Goal: Communication & Community: Participate in discussion

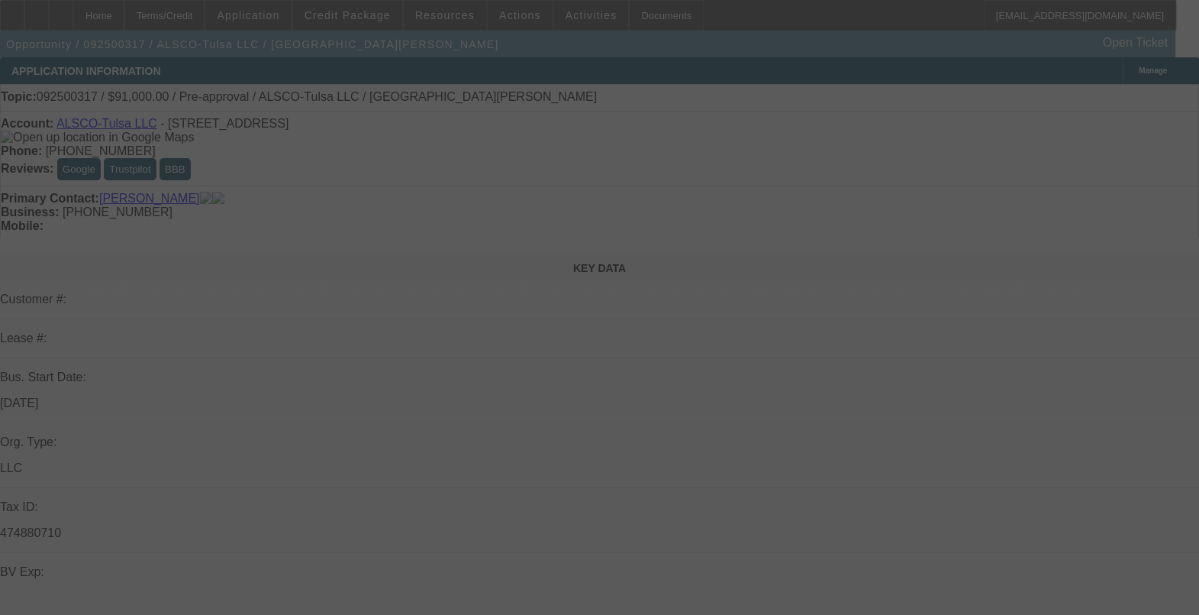
select select "0"
select select "2"
select select "0.1"
select select "4"
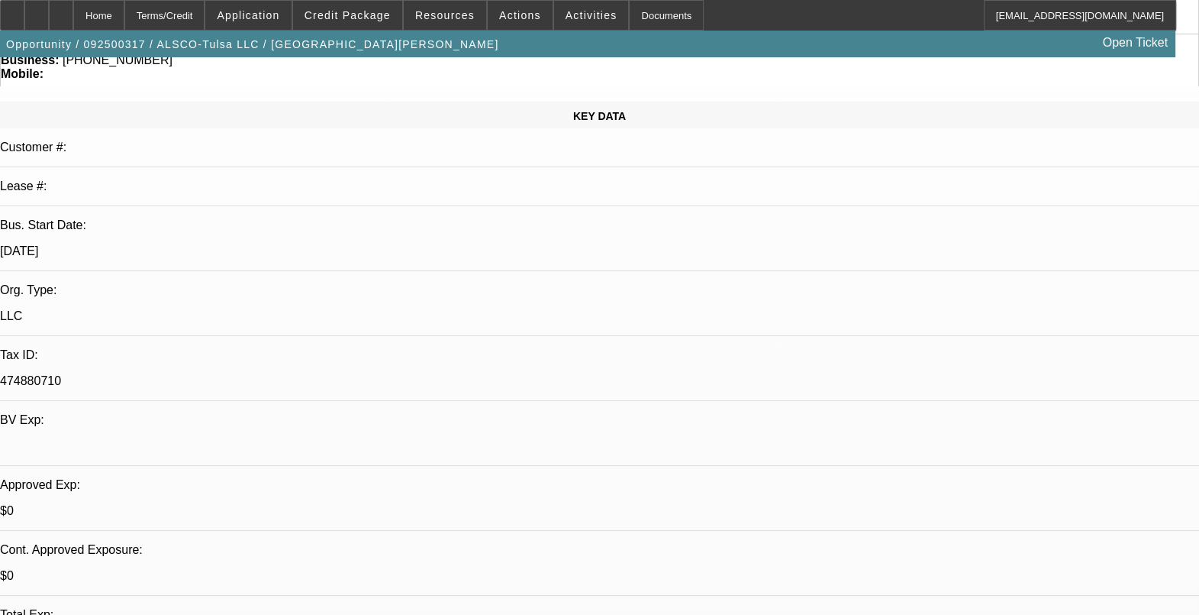
scroll to position [286, 0]
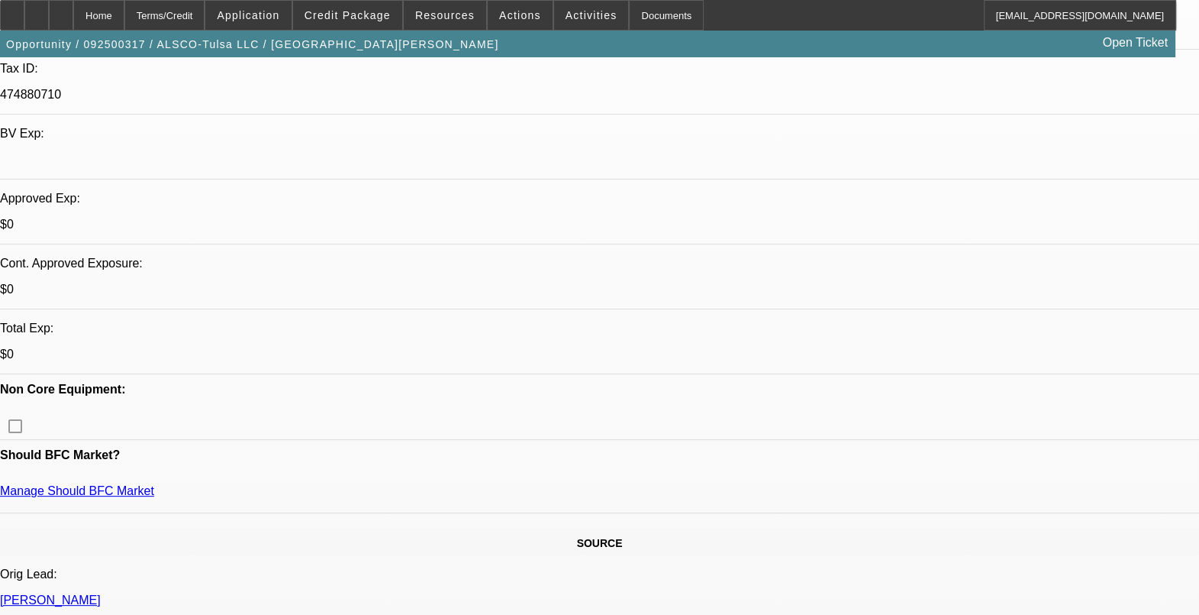
scroll to position [477, 0]
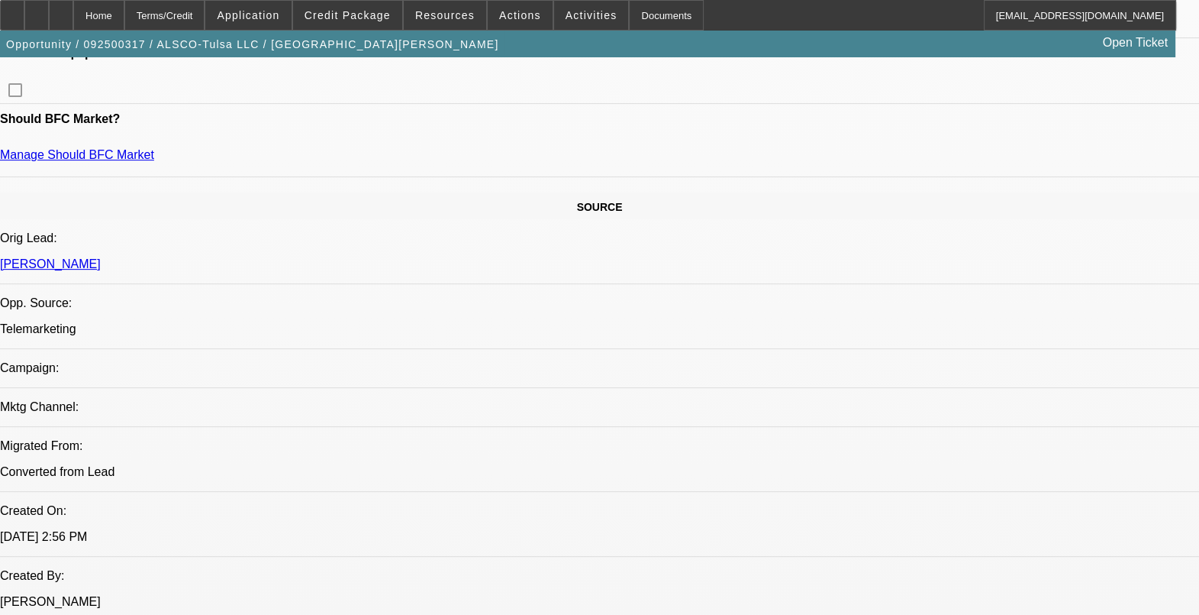
scroll to position [859, 0]
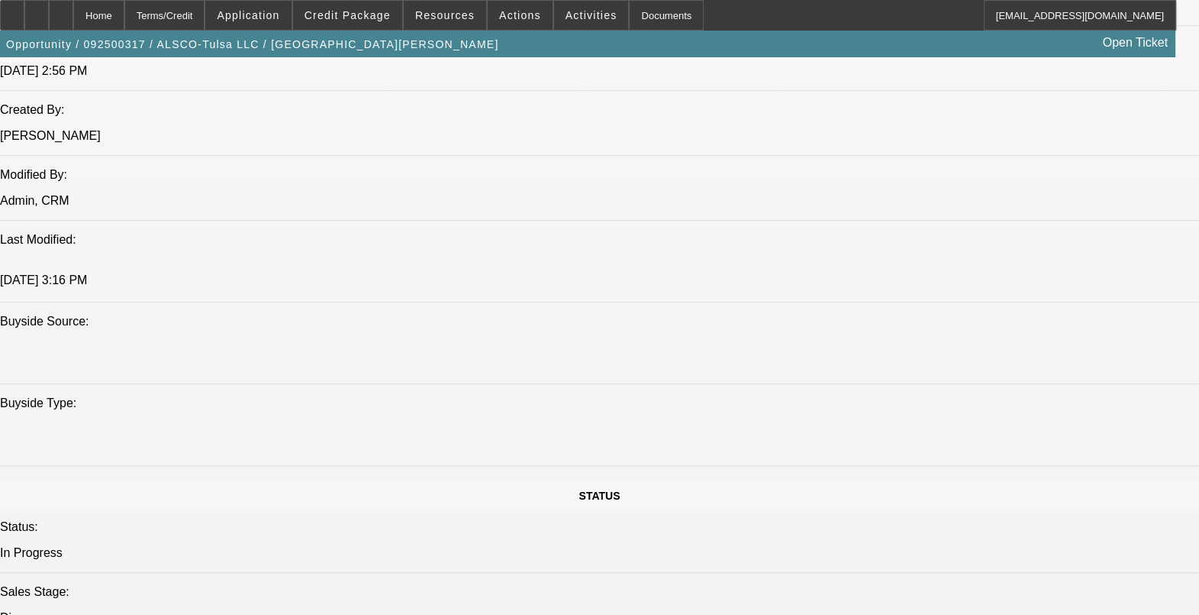
scroll to position [1526, 0]
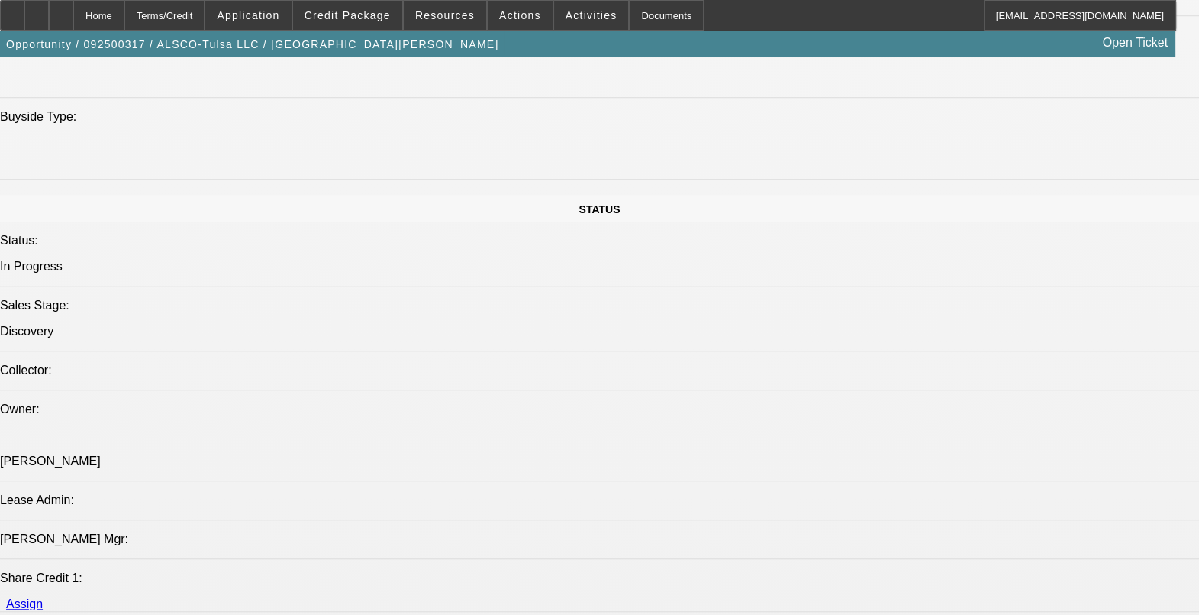
drag, startPoint x: 398, startPoint y: 448, endPoint x: 348, endPoint y: 448, distance: 50.4
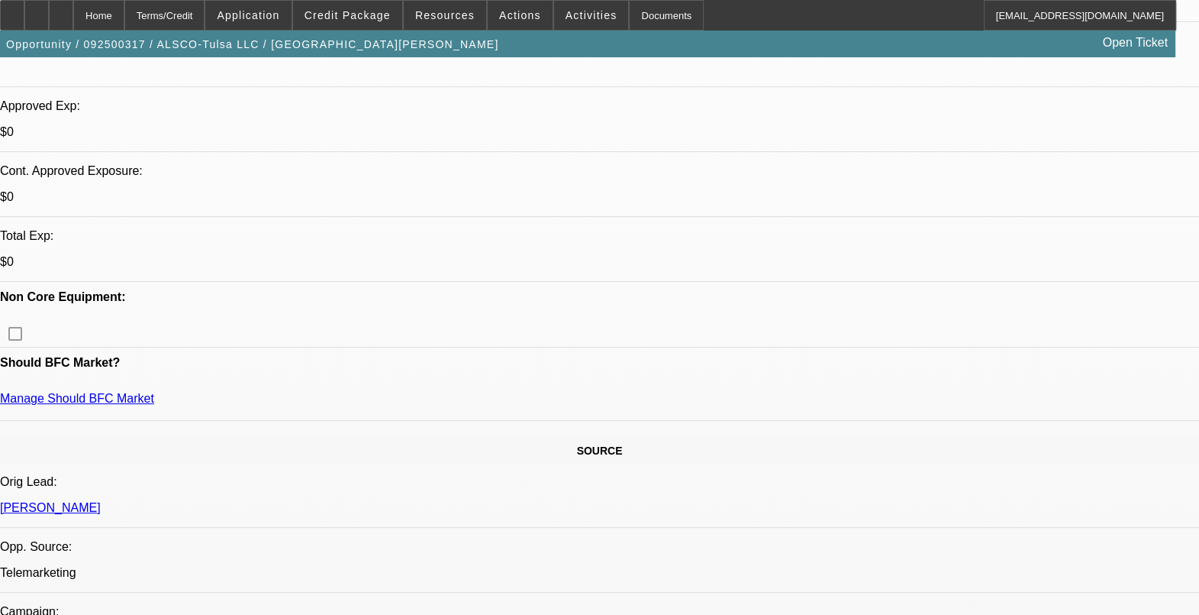
scroll to position [573, 0]
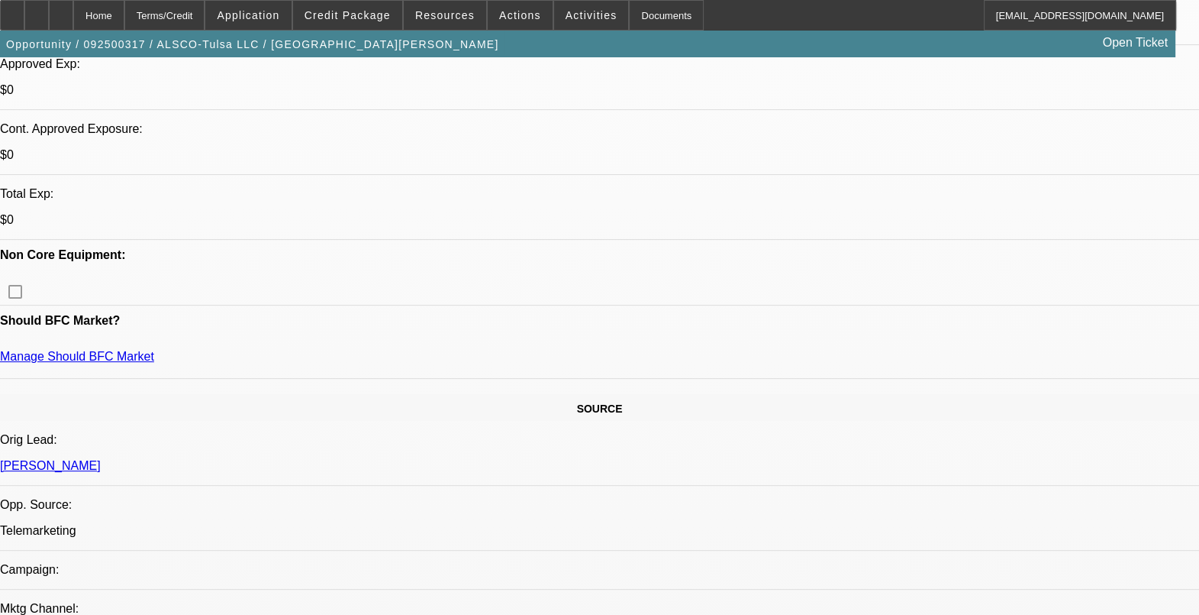
drag, startPoint x: 71, startPoint y: 431, endPoint x: 243, endPoint y: 418, distance: 172.3
drag, startPoint x: 460, startPoint y: 423, endPoint x: 372, endPoint y: 421, distance: 88.6
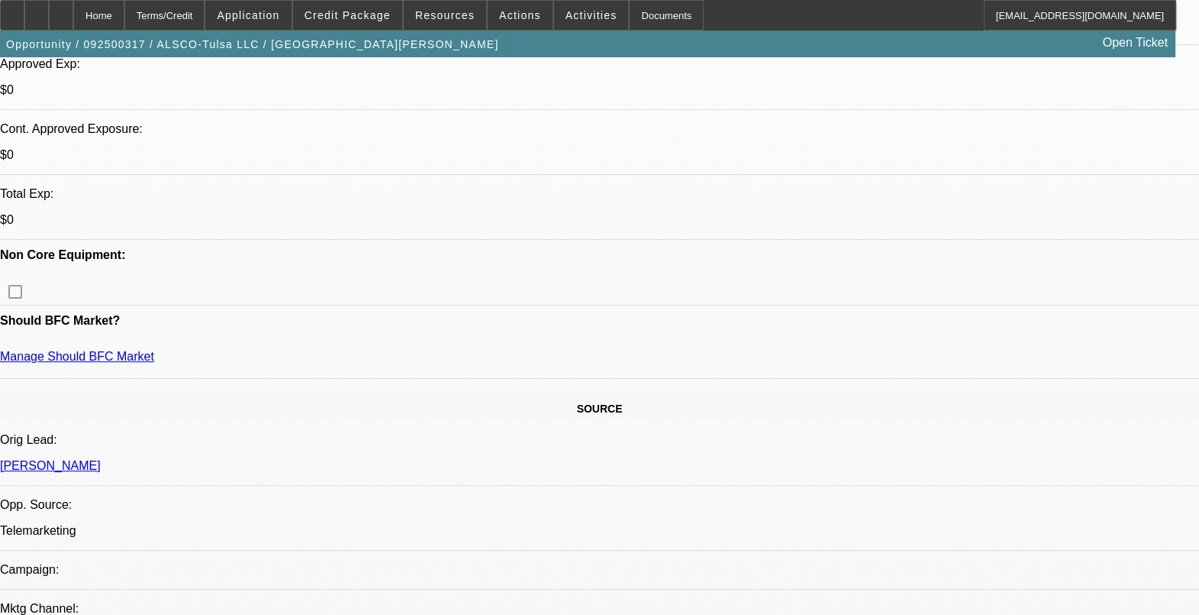
drag, startPoint x: 372, startPoint y: 421, endPoint x: 384, endPoint y: 420, distance: 12.2
drag, startPoint x: 350, startPoint y: 431, endPoint x: 415, endPoint y: 426, distance: 65.8
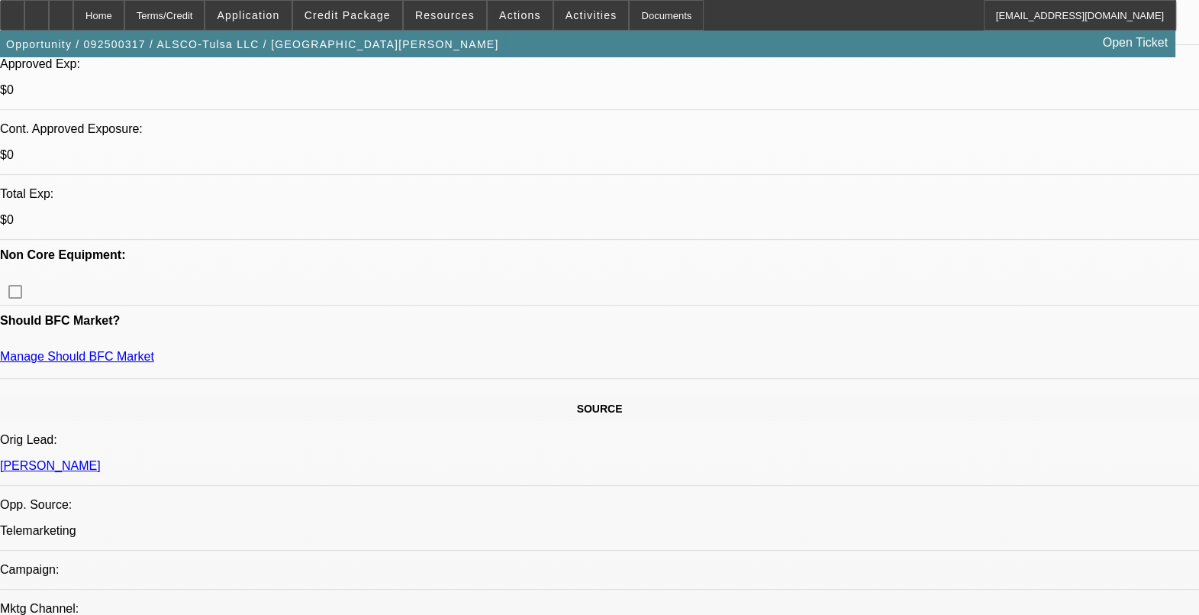
drag, startPoint x: 415, startPoint y: 426, endPoint x: 405, endPoint y: 426, distance: 10.7
drag, startPoint x: 402, startPoint y: 425, endPoint x: 481, endPoint y: 430, distance: 79.5
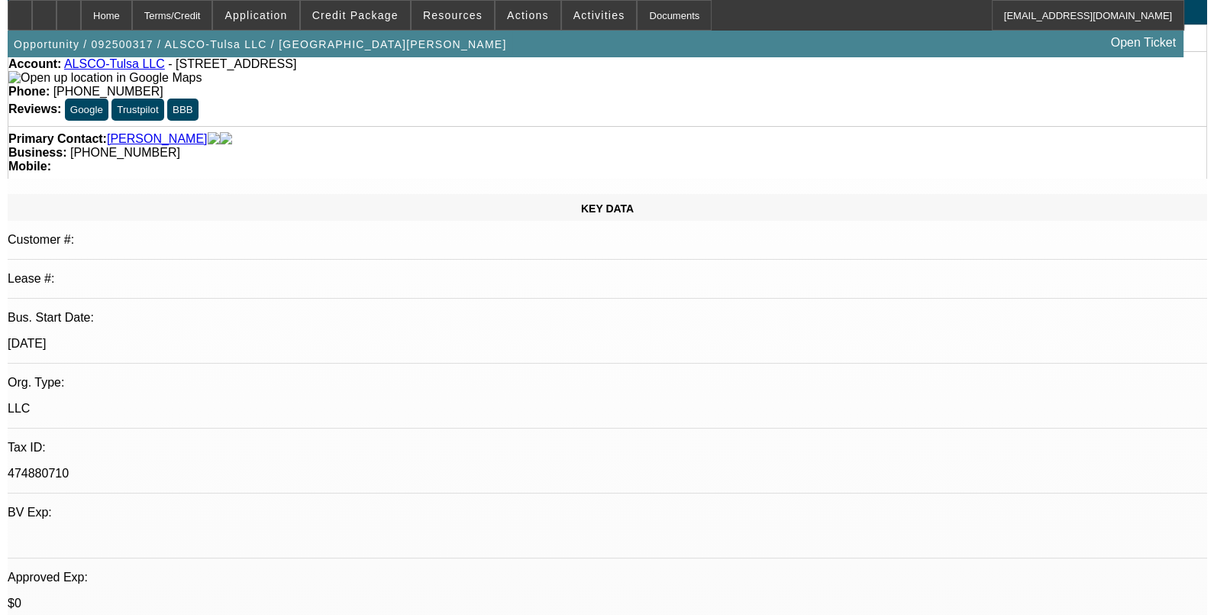
scroll to position [0, 0]
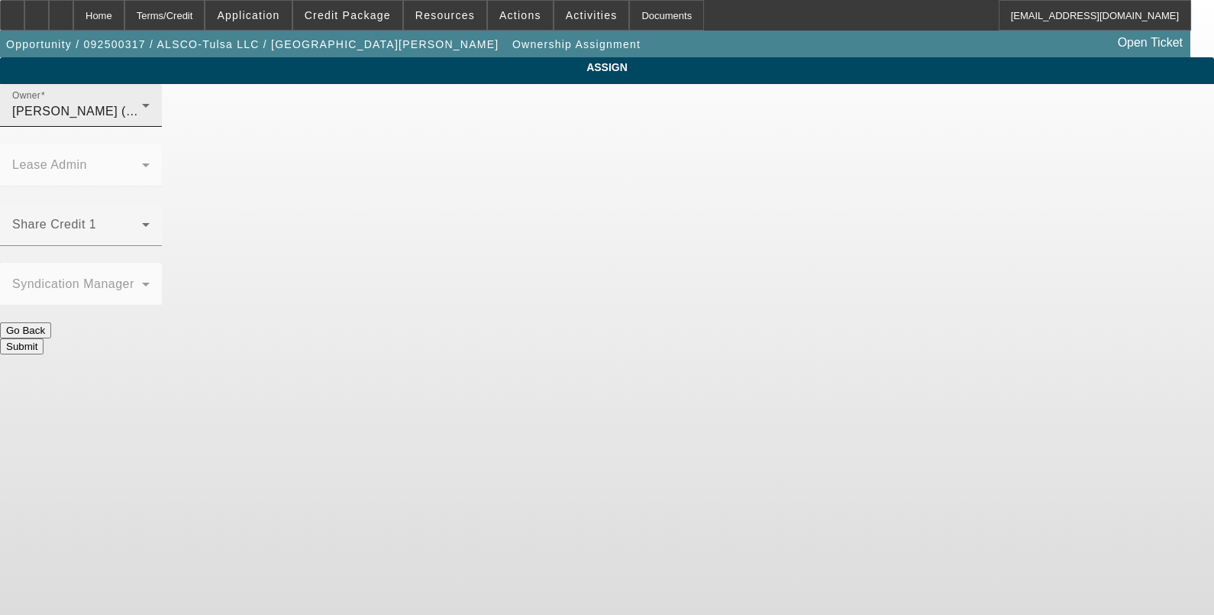
drag, startPoint x: 496, startPoint y: 121, endPoint x: 507, endPoint y: 122, distance: 10.8
click at [142, 120] on div "Taylor, Lukas (Lvl 1)" at bounding box center [77, 111] width 130 height 18
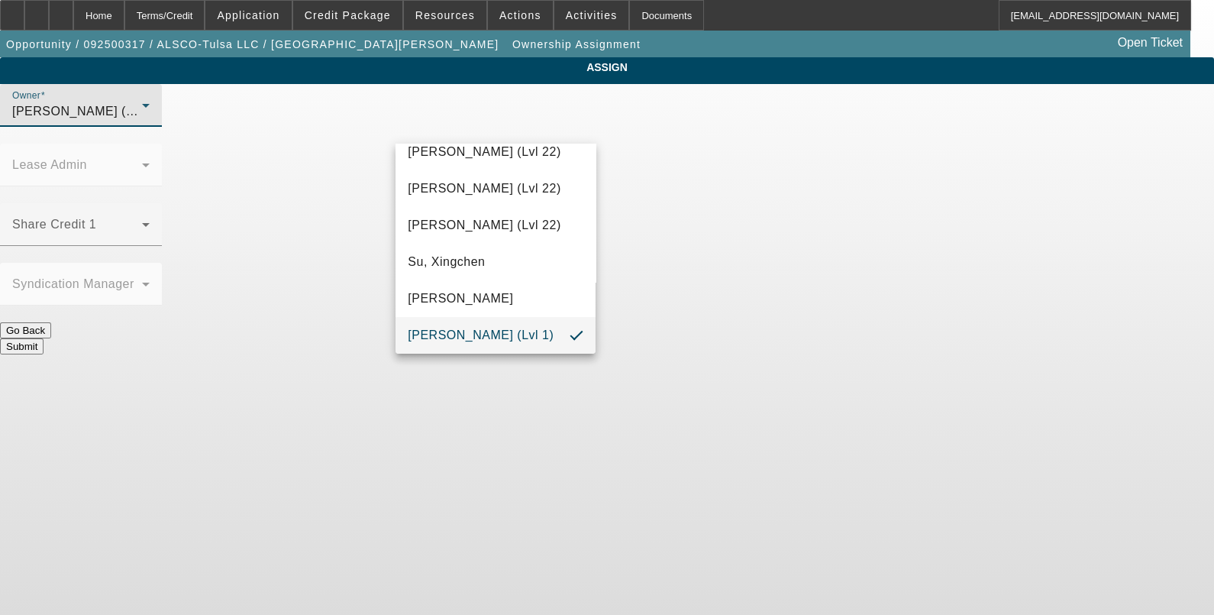
scroll to position [373, 0]
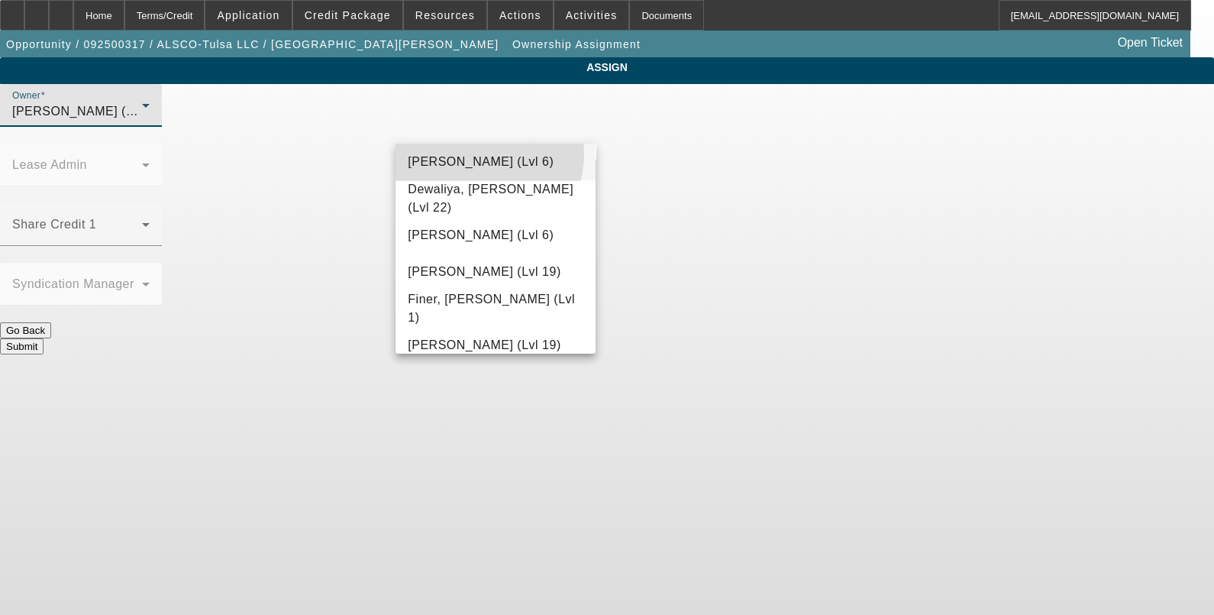
click at [473, 153] on span "D'Aquila, Philip (Lvl 6)" at bounding box center [481, 162] width 146 height 18
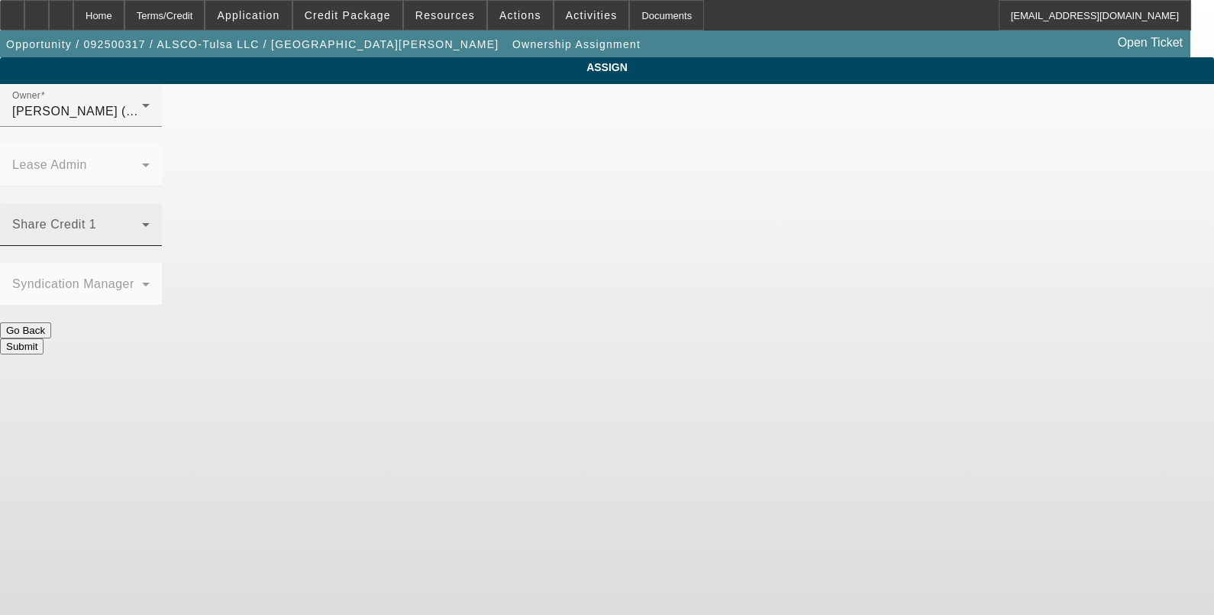
drag, startPoint x: 477, startPoint y: 176, endPoint x: 512, endPoint y: 179, distance: 35.3
click at [96, 218] on mat-label "Share Credit 1" at bounding box center [54, 224] width 84 height 13
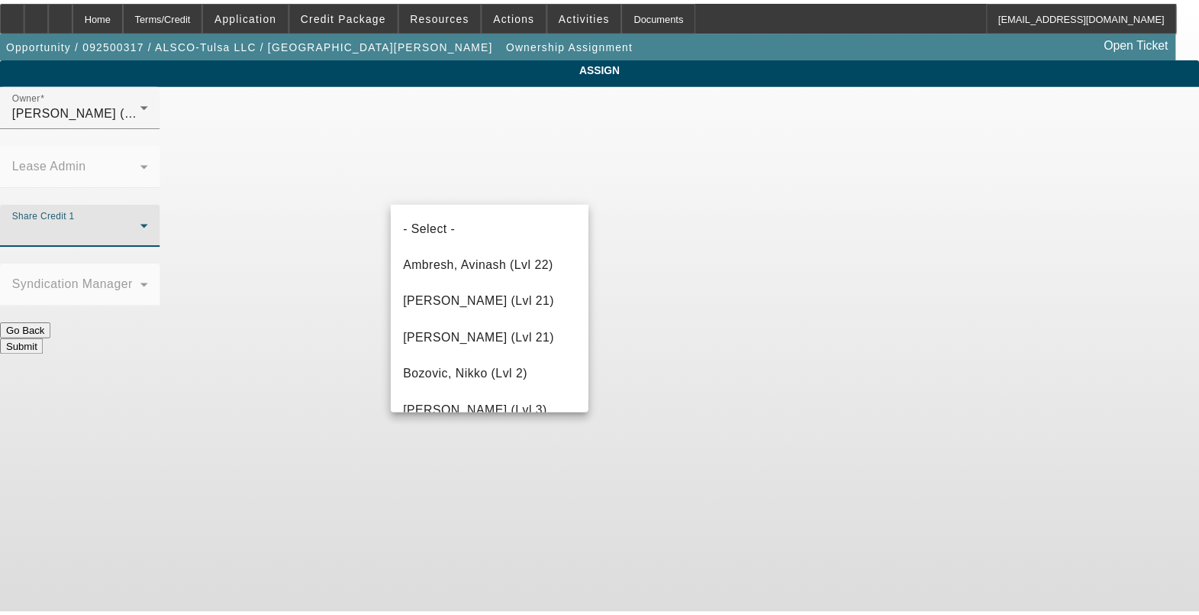
scroll to position [1812, 0]
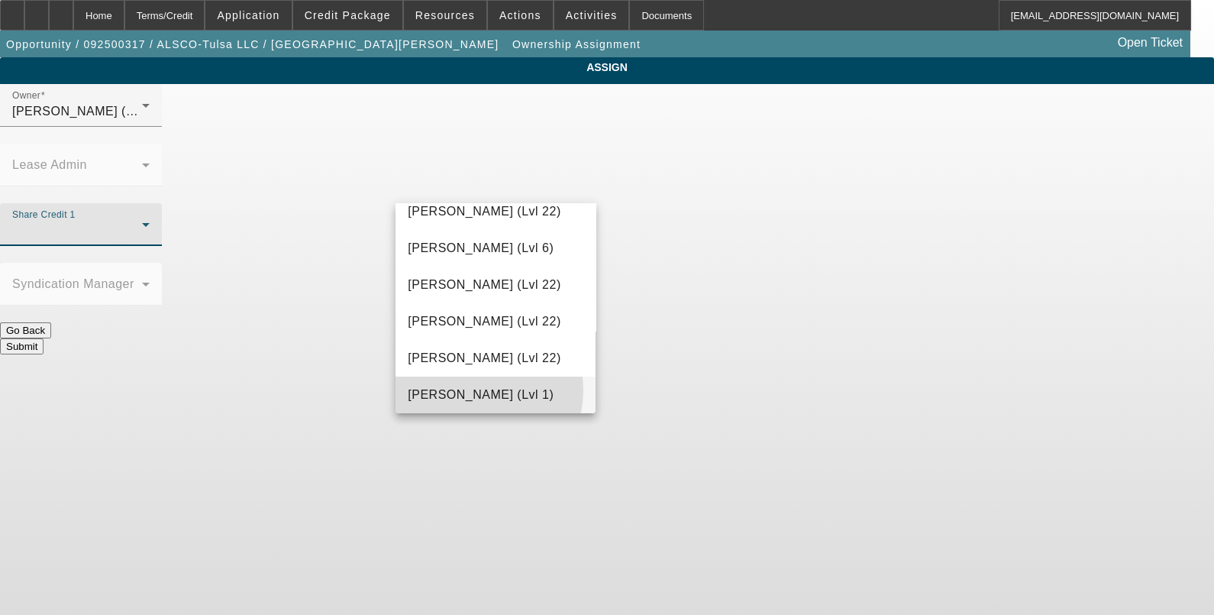
click at [477, 389] on span "Taylor, Lukas (Lvl 1)" at bounding box center [481, 395] width 146 height 18
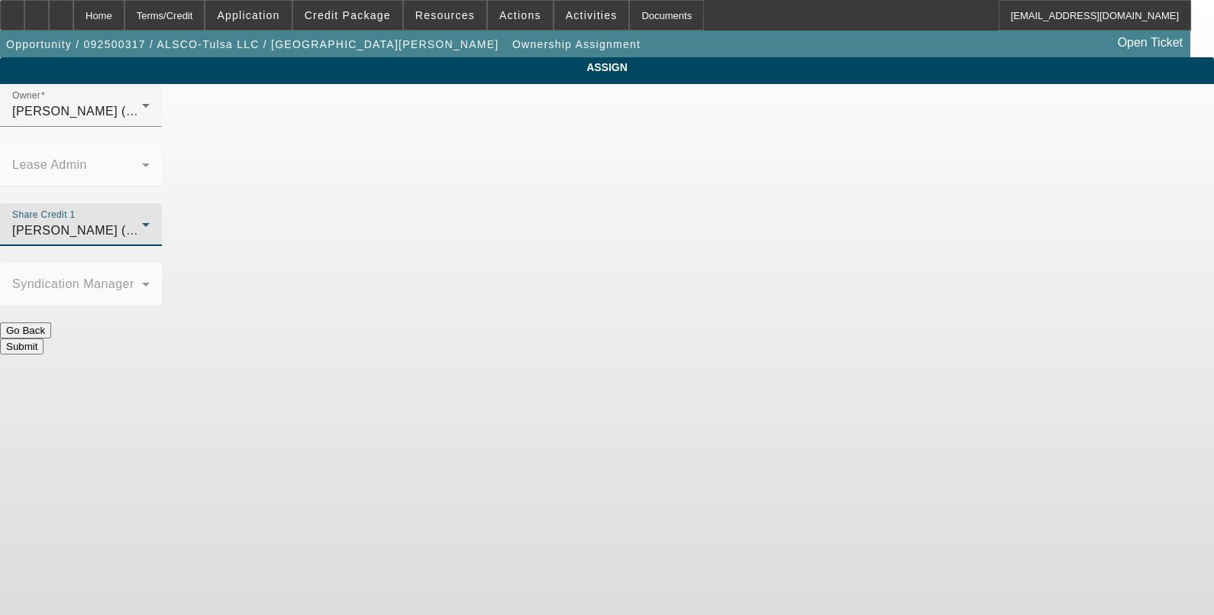
click at [44, 338] on button "Submit" at bounding box center [22, 346] width 44 height 16
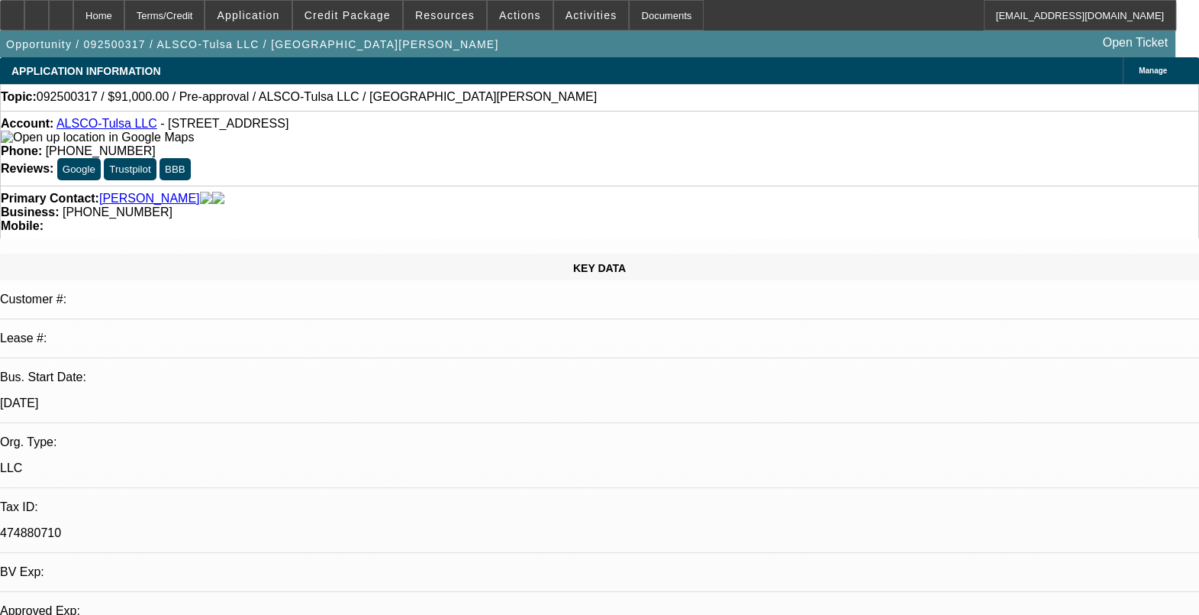
select select "0"
select select "2"
select select "0.1"
select select "4"
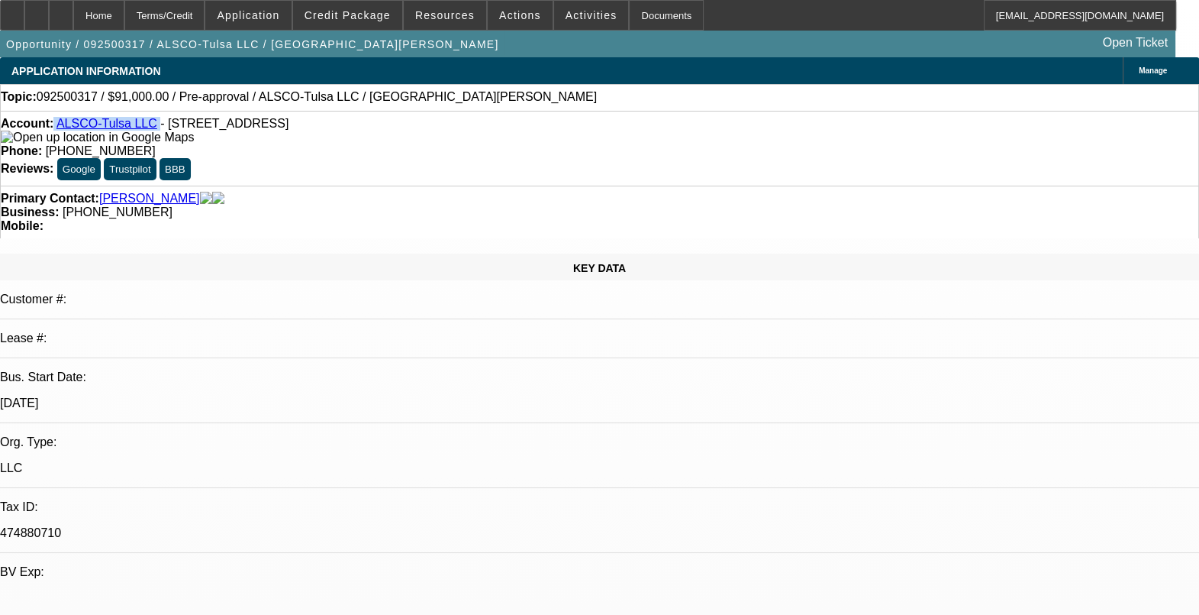
drag, startPoint x: 156, startPoint y: 130, endPoint x: 66, endPoint y: 131, distance: 89.3
click at [66, 131] on div "Account: ALSCO-Tulsa LLC - 5754 E Apache St, Tulsa, OK 74115" at bounding box center [600, 130] width 1198 height 27
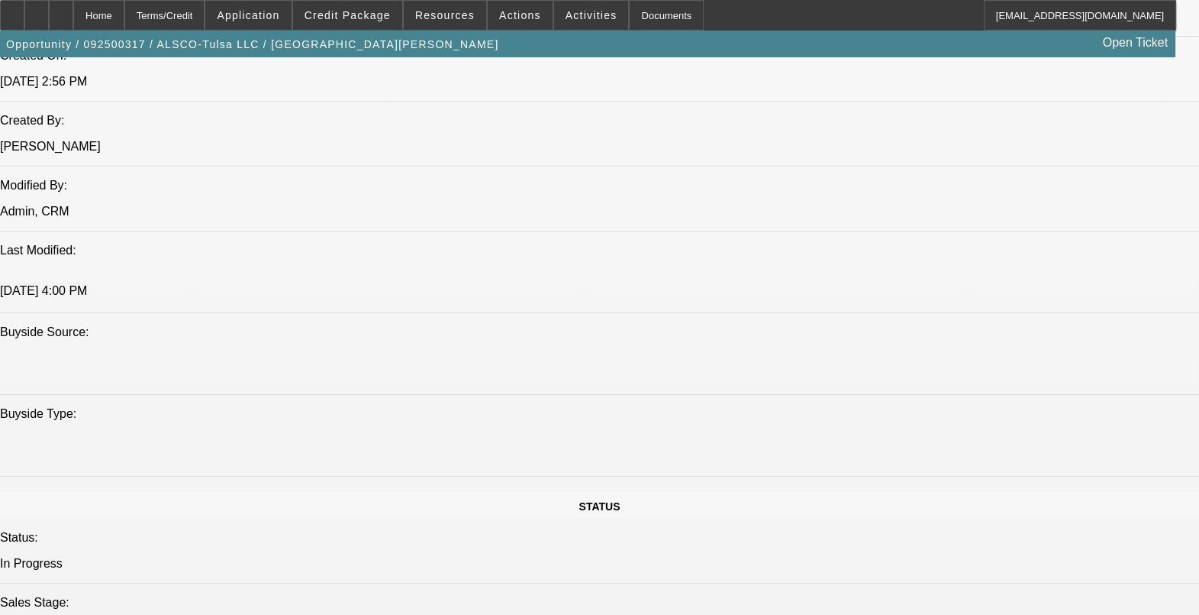
scroll to position [1240, 0]
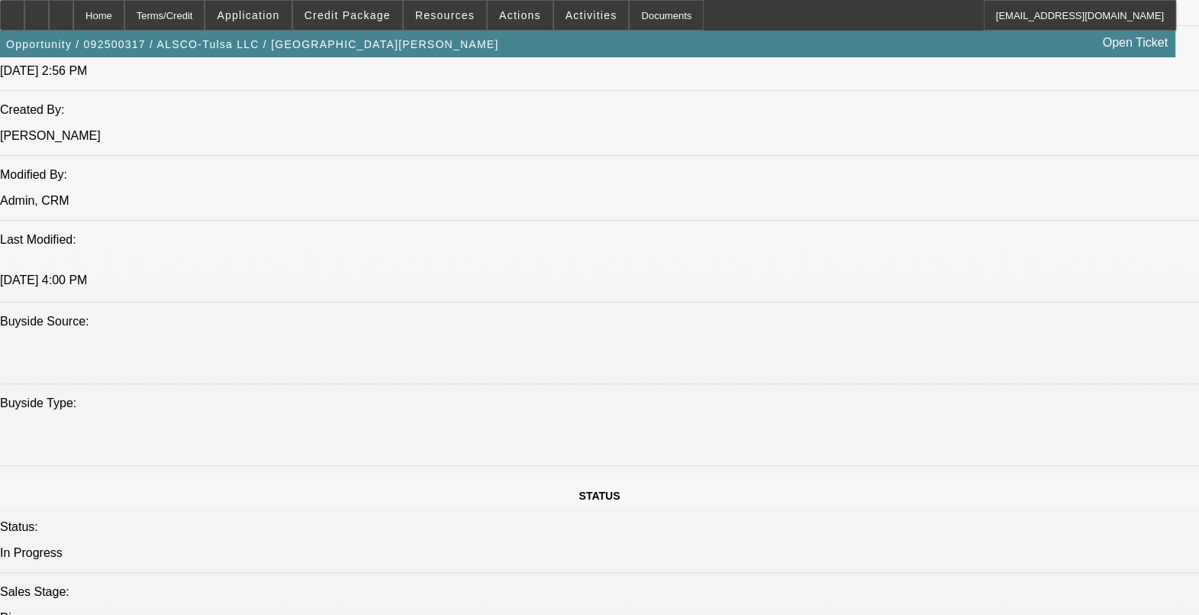
drag, startPoint x: 115, startPoint y: 356, endPoint x: 281, endPoint y: 355, distance: 166.4
drag, startPoint x: 279, startPoint y: 383, endPoint x: 125, endPoint y: 359, distance: 156.1
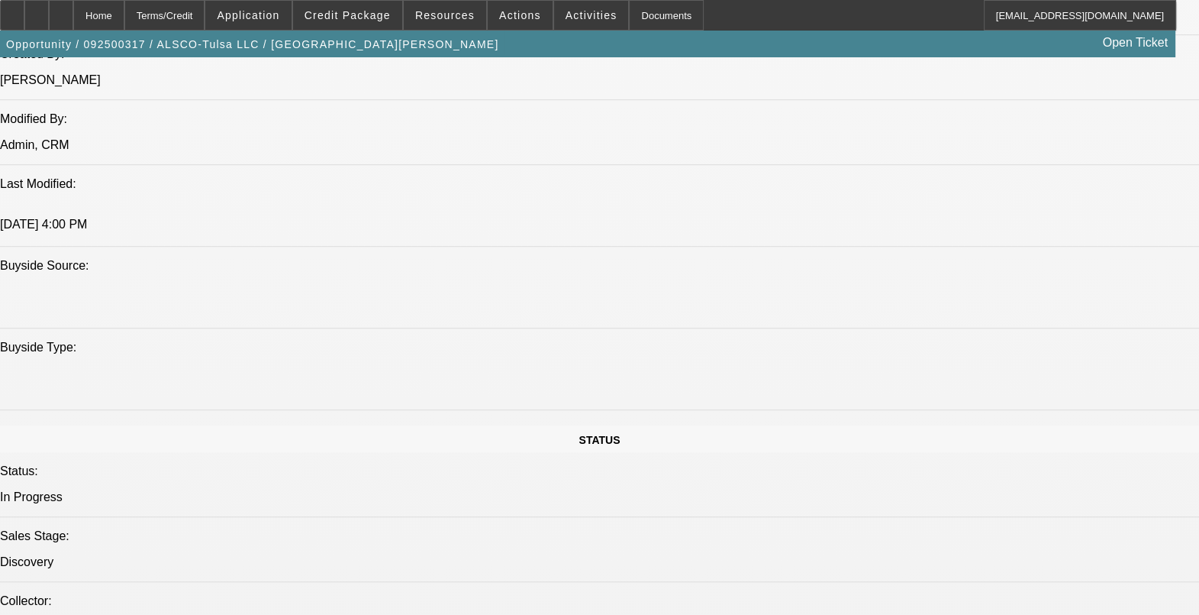
scroll to position [1335, 0]
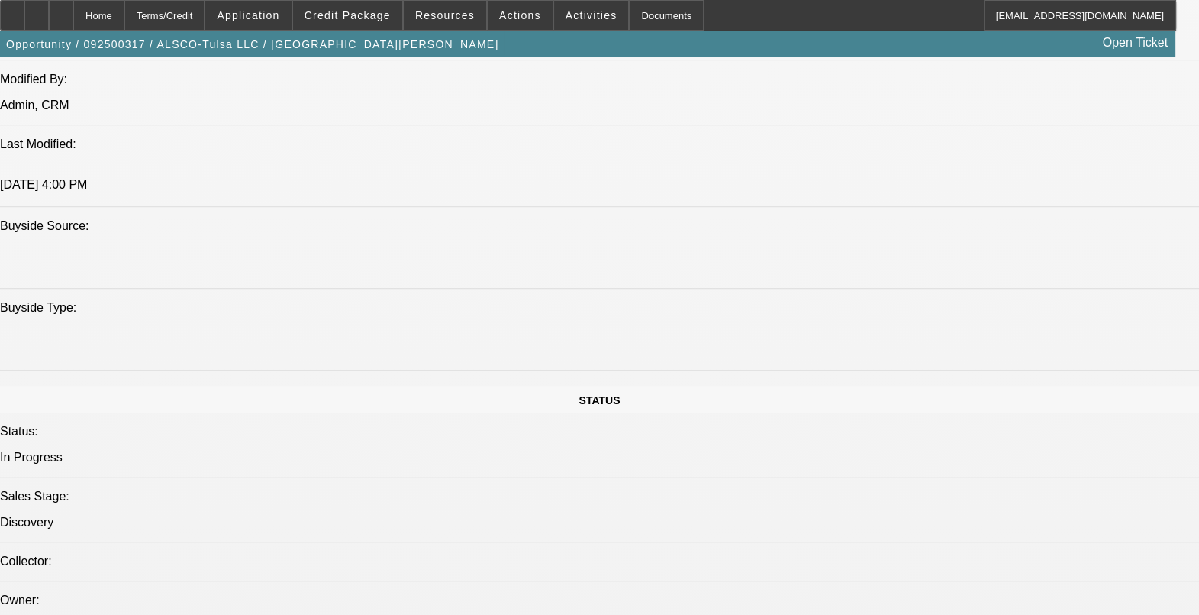
drag, startPoint x: 118, startPoint y: 245, endPoint x: 292, endPoint y: 284, distance: 178.4
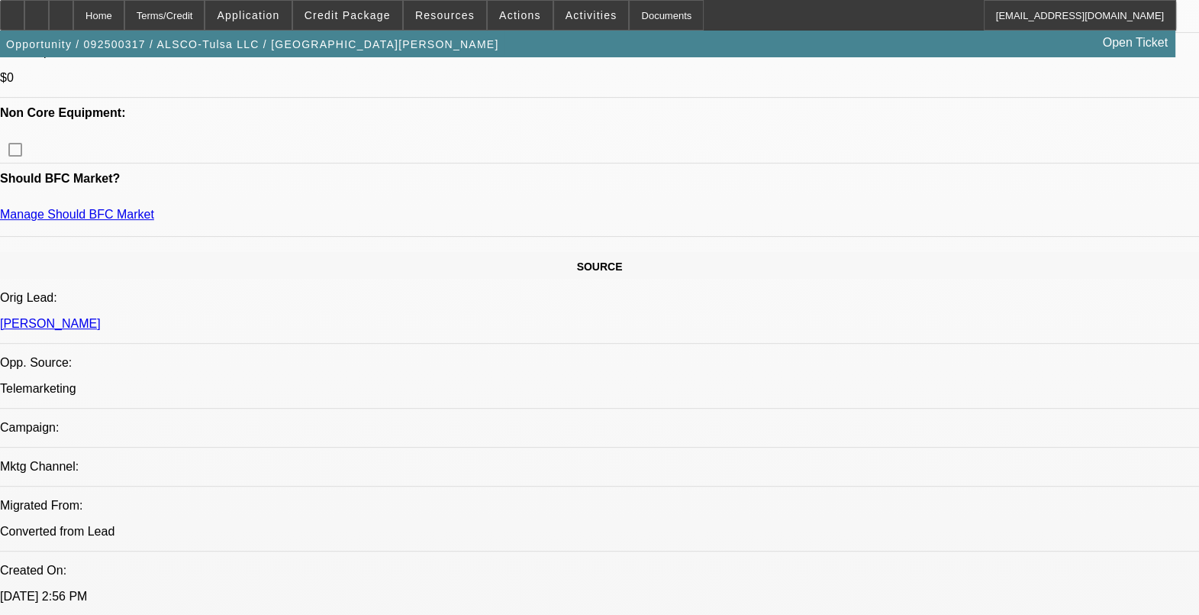
scroll to position [573, 0]
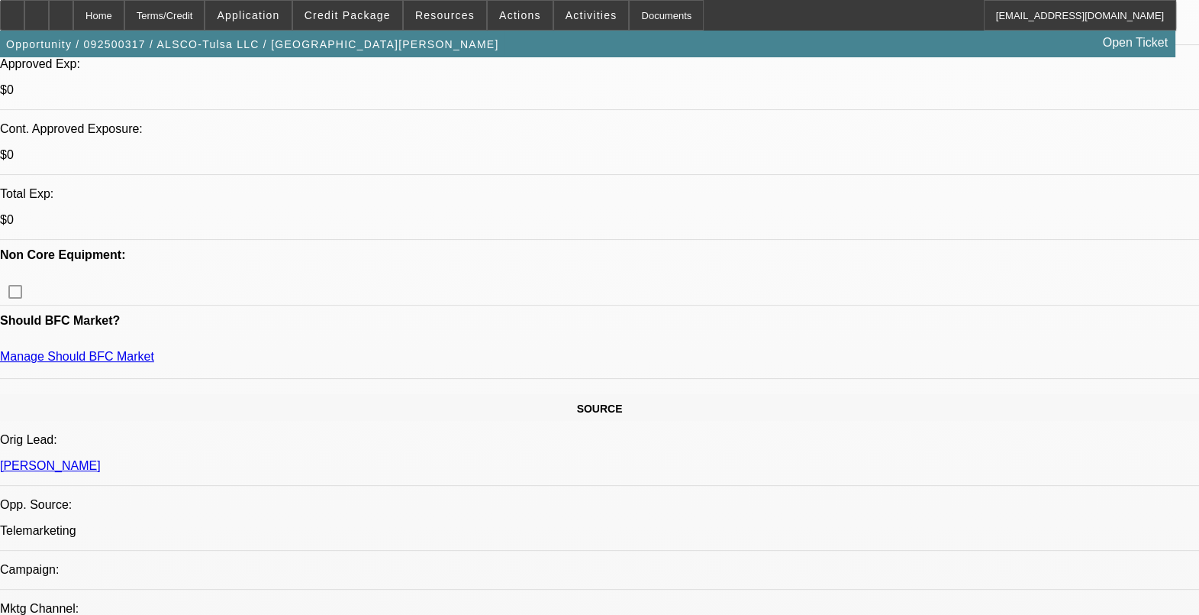
click at [392, 6] on span at bounding box center [347, 15] width 109 height 37
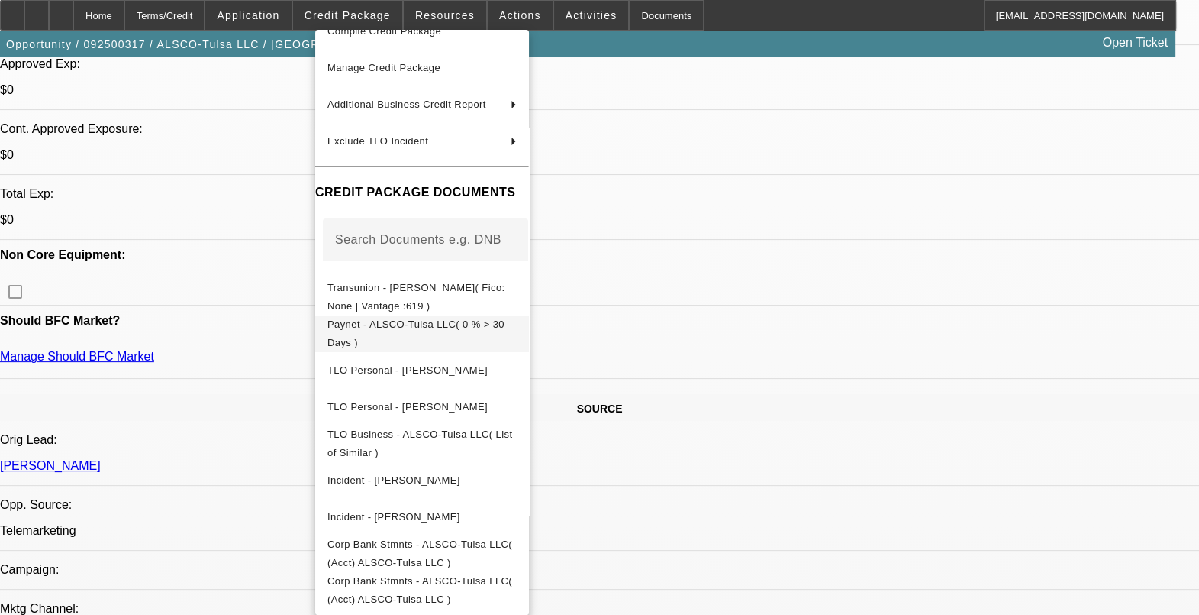
scroll to position [105, 0]
click at [431, 538] on span "Corp Bank Stmnts - ALSCO-Tulsa LLC( (Acct) ALSCO-Tulsa LLC )" at bounding box center [419, 553] width 185 height 30
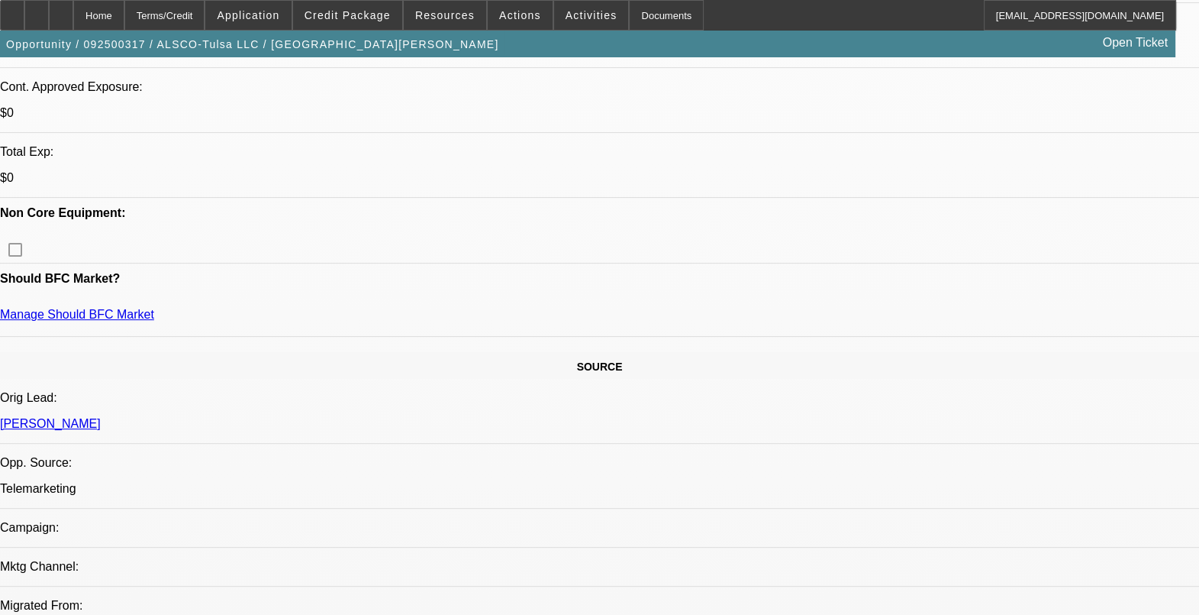
scroll to position [573, 0]
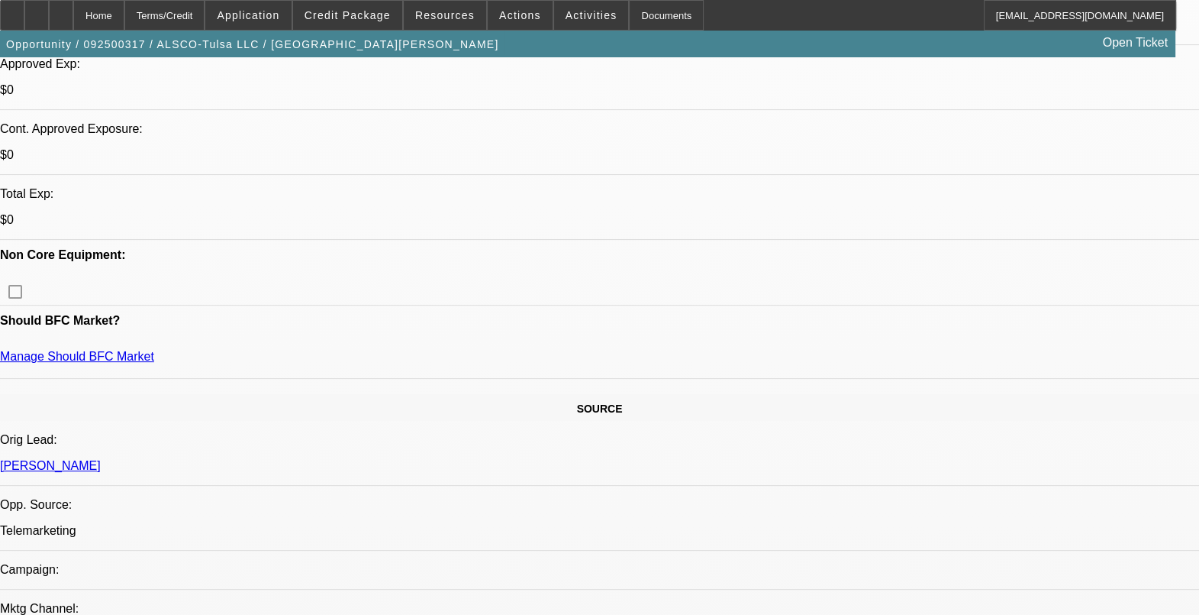
drag, startPoint x: 292, startPoint y: 218, endPoint x: 279, endPoint y: 224, distance: 15.0
drag, startPoint x: 279, startPoint y: 224, endPoint x: 103, endPoint y: 214, distance: 175.9
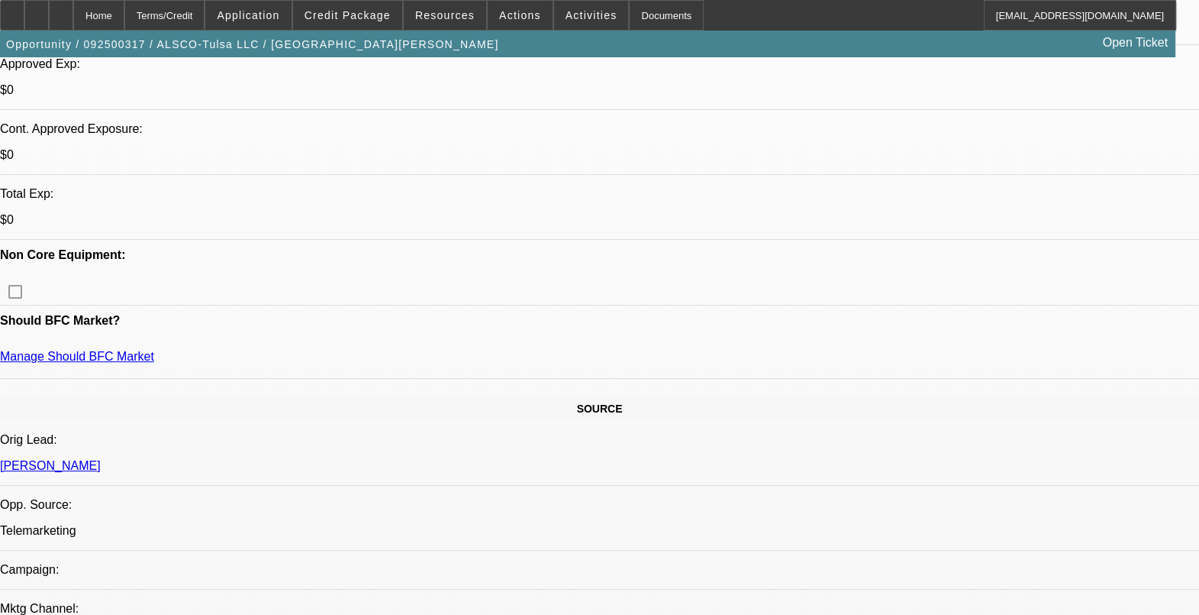
drag, startPoint x: 292, startPoint y: 216, endPoint x: 336, endPoint y: 218, distance: 44.3
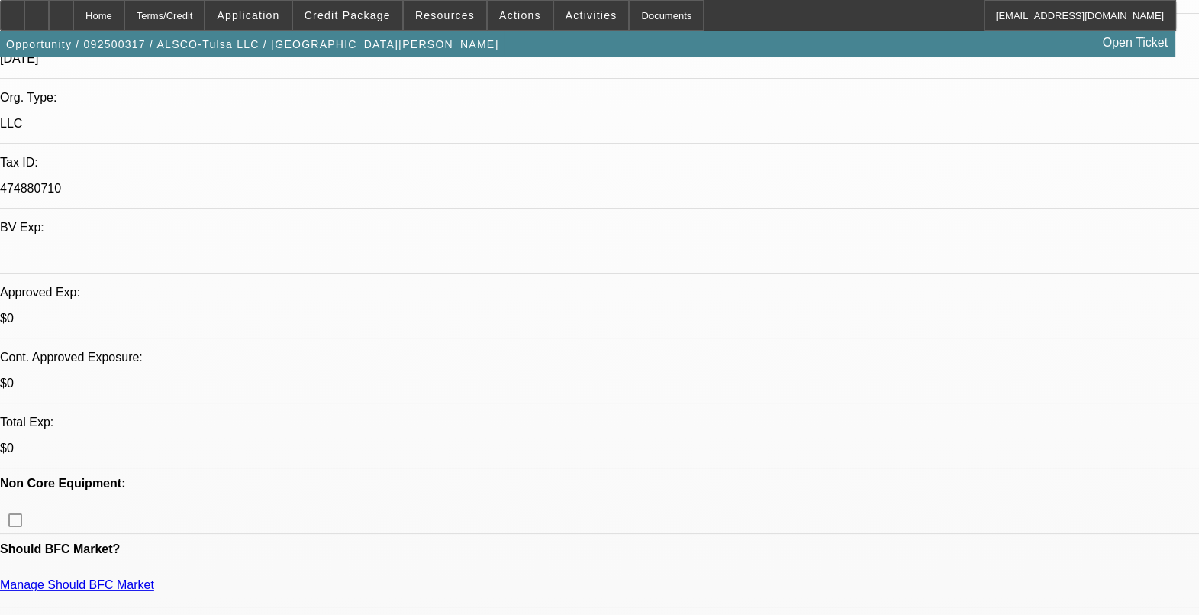
scroll to position [286, 0]
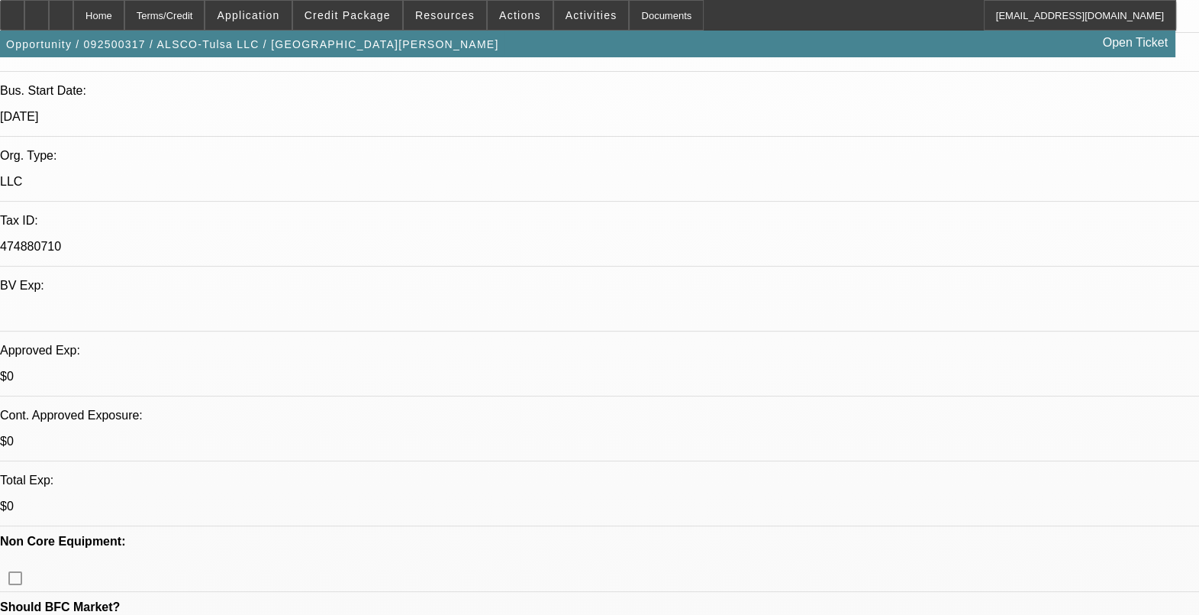
drag, startPoint x: 240, startPoint y: 503, endPoint x: 260, endPoint y: 502, distance: 19.1
drag, startPoint x: 260, startPoint y: 502, endPoint x: 527, endPoint y: 491, distance: 267.4
drag, startPoint x: 527, startPoint y: 491, endPoint x: 585, endPoint y: 289, distance: 209.7
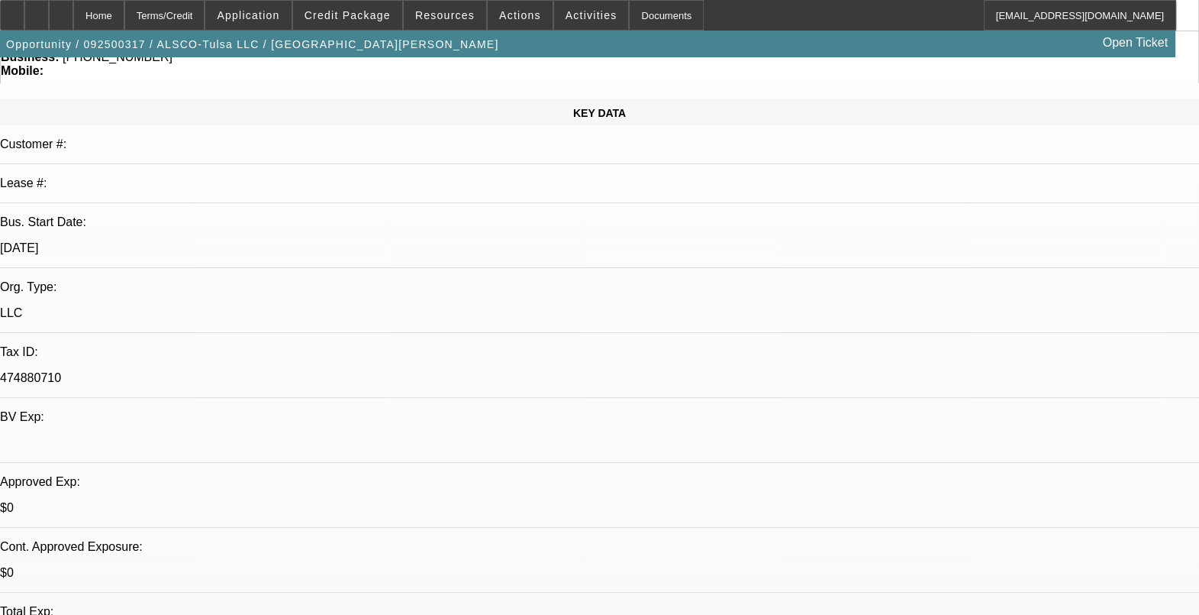
scroll to position [0, 0]
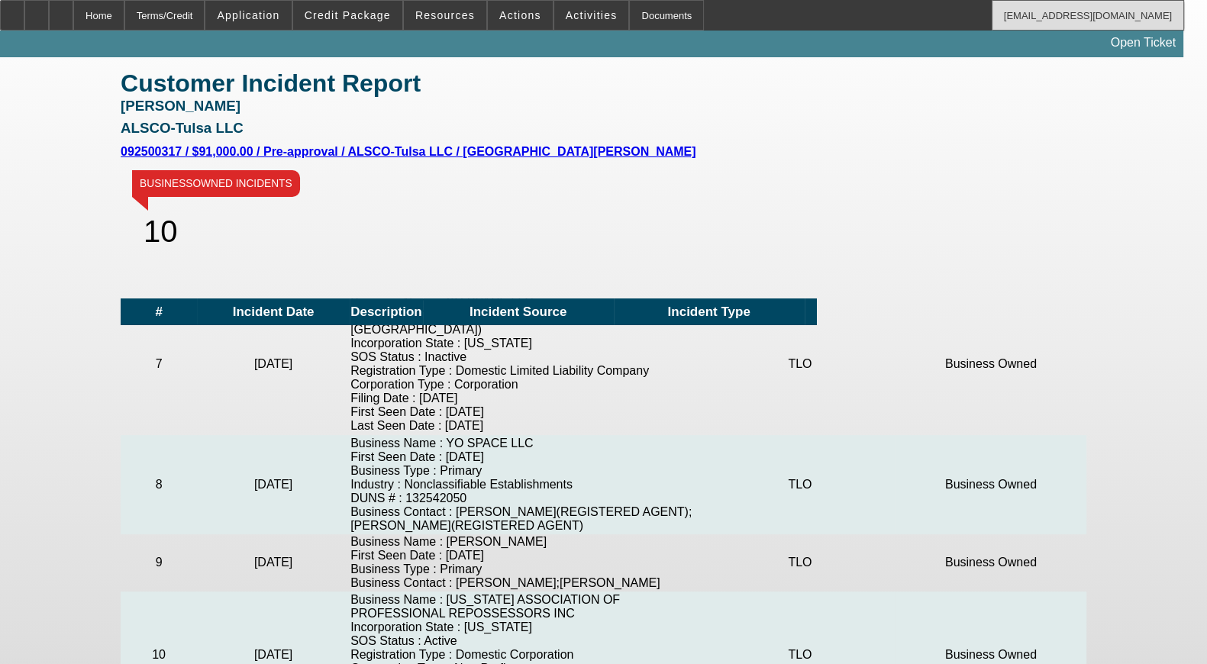
scroll to position [57, 0]
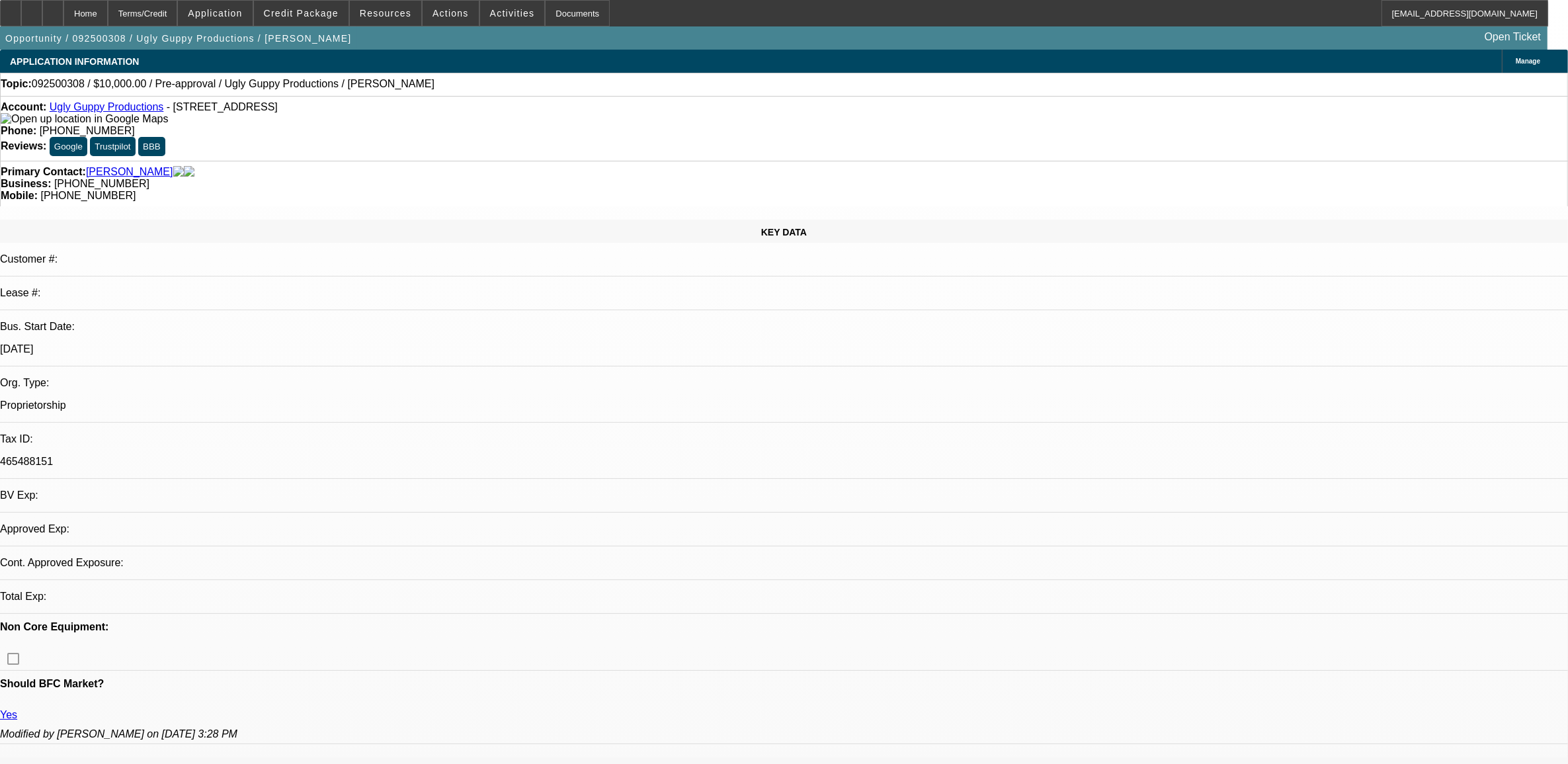
select select "0"
select select "2"
select select "0.1"
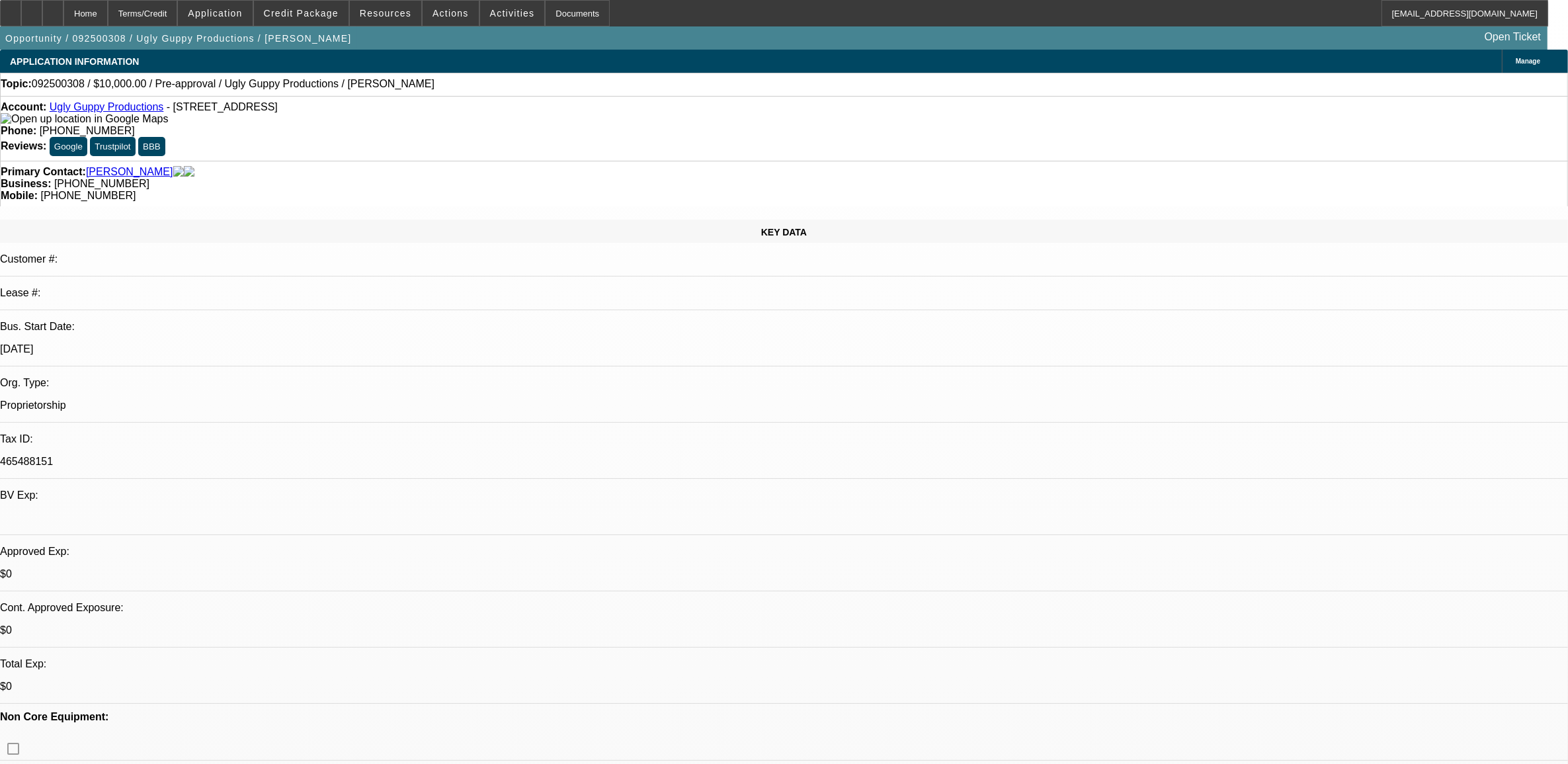
select select "1"
select select "2"
select select "4"
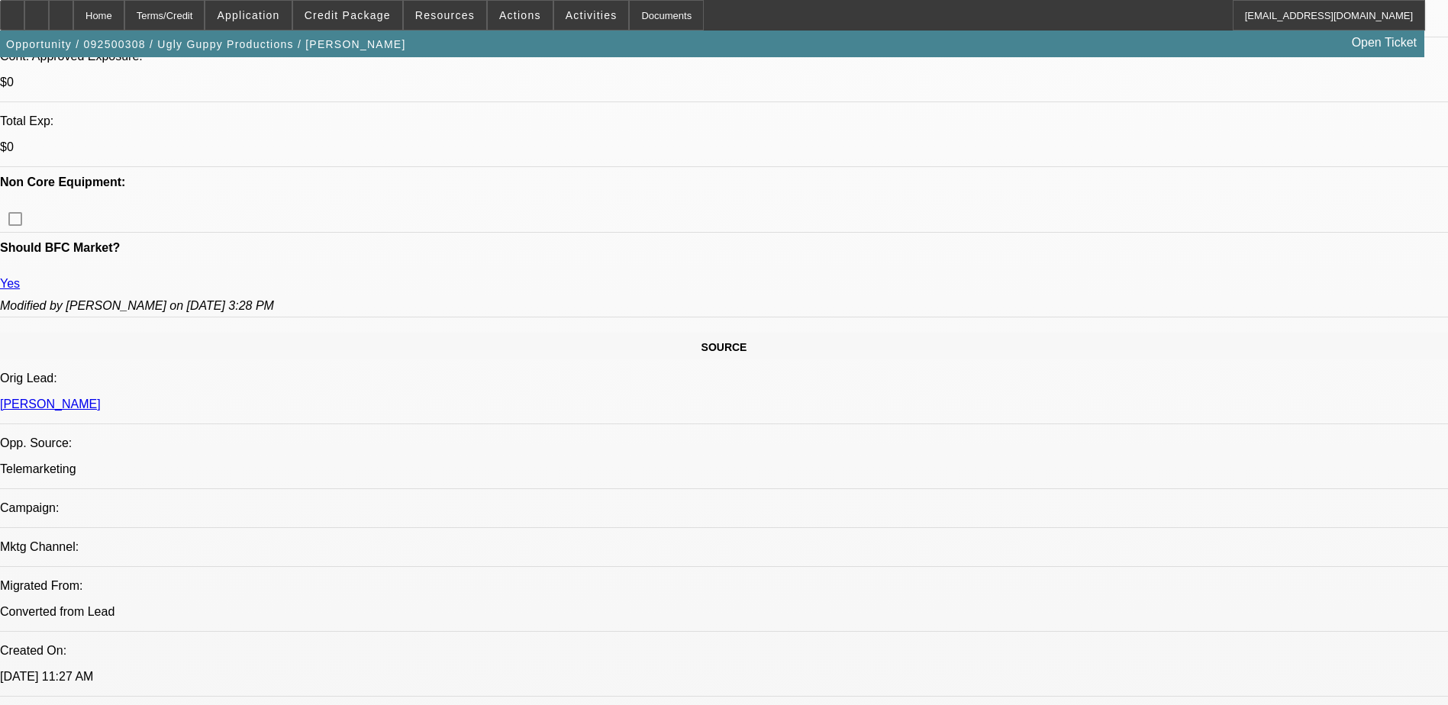
scroll to position [687, 0]
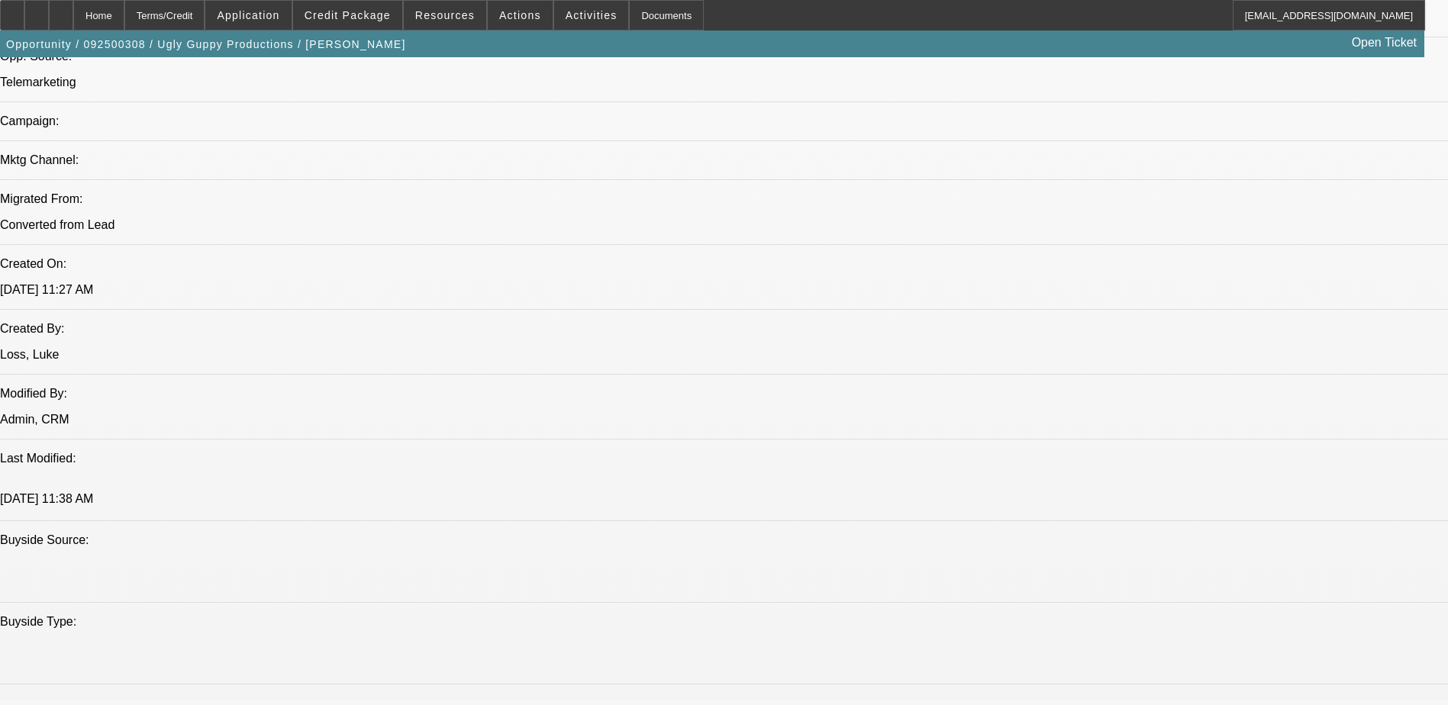
scroll to position [611, 0]
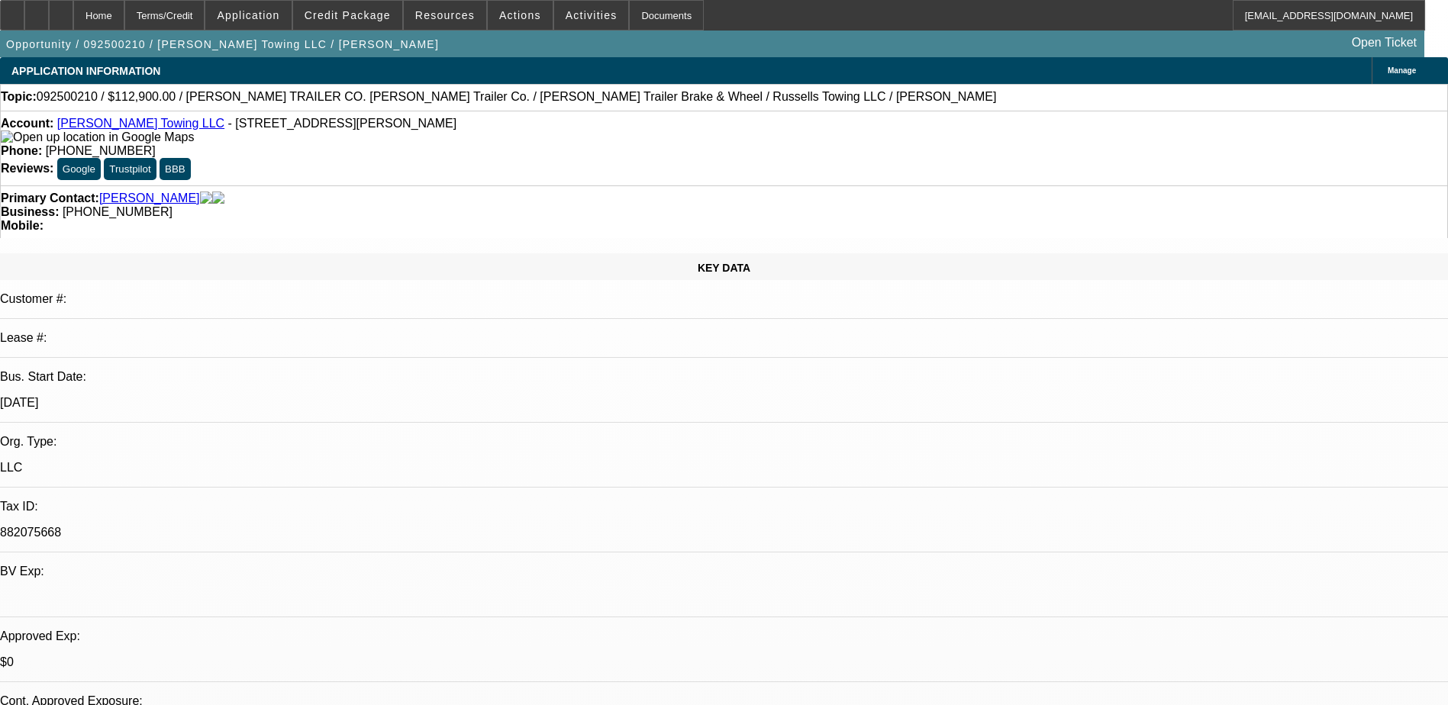
select select "0"
select select "3"
select select "0"
select select "6"
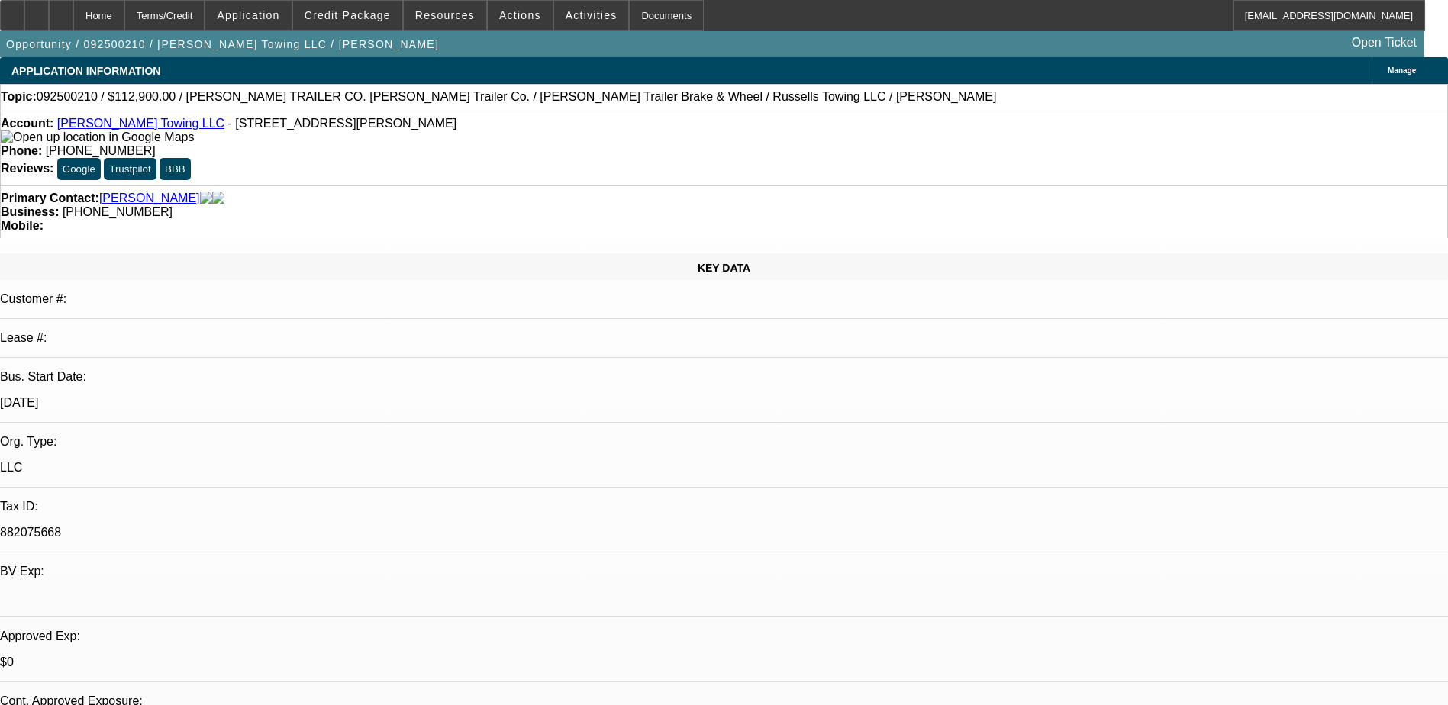
select select "0"
select select "3"
select select "0"
select select "6"
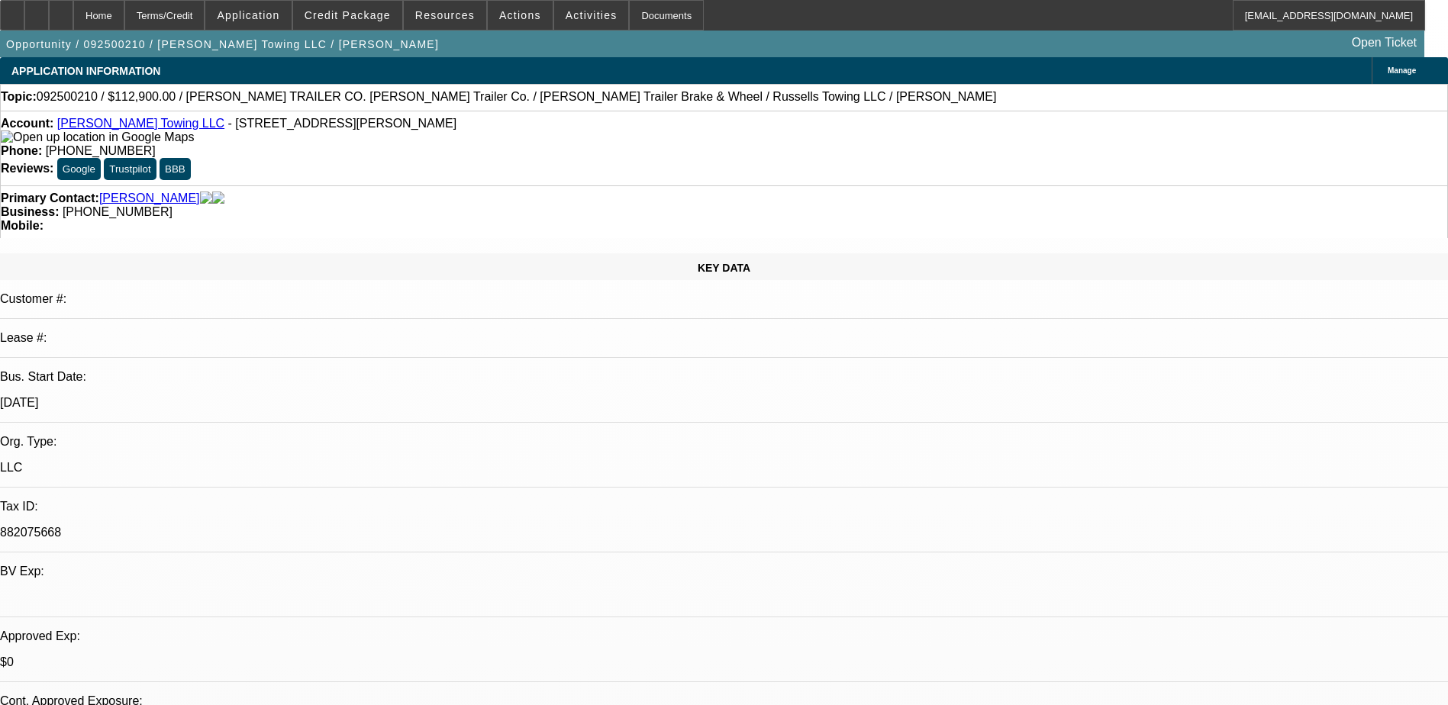
select select "0"
select select "3"
select select "0.1"
select select "4"
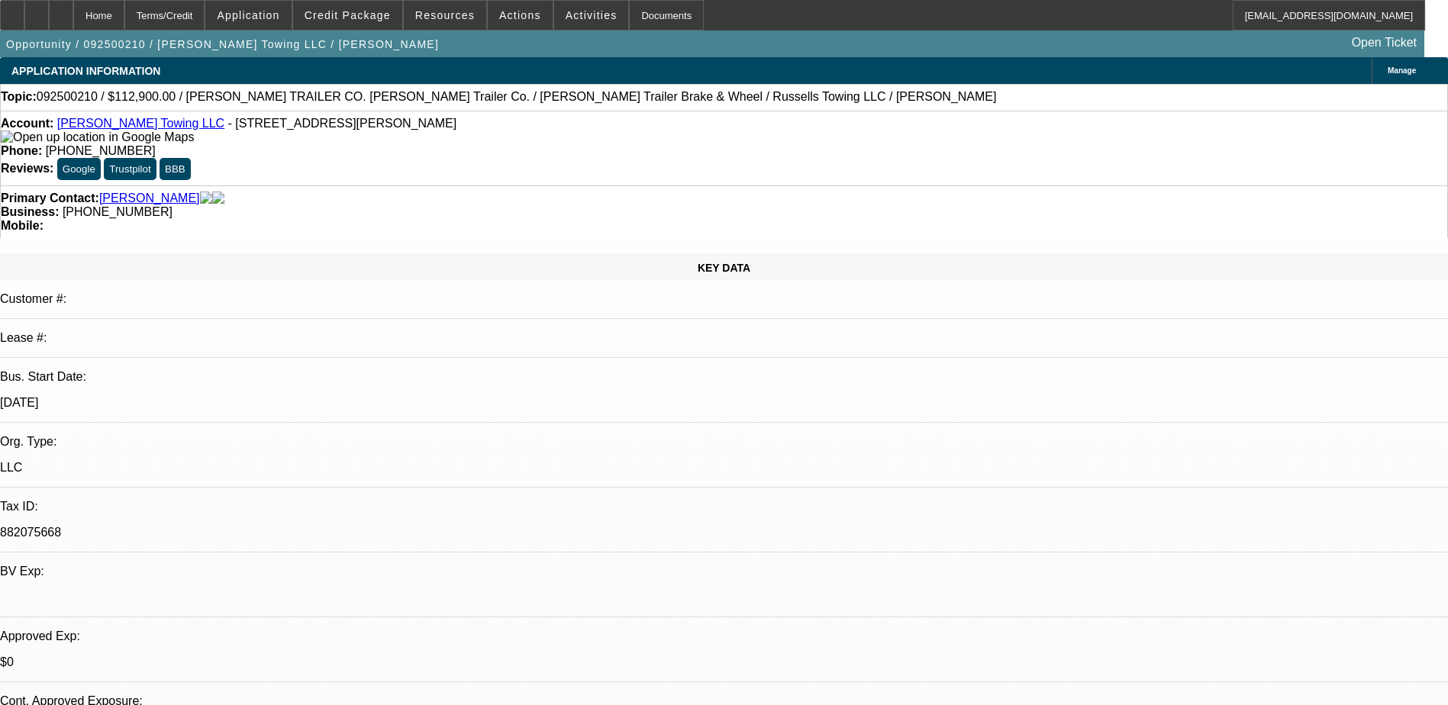
select select "0"
select select "3"
select select "0"
select select "6"
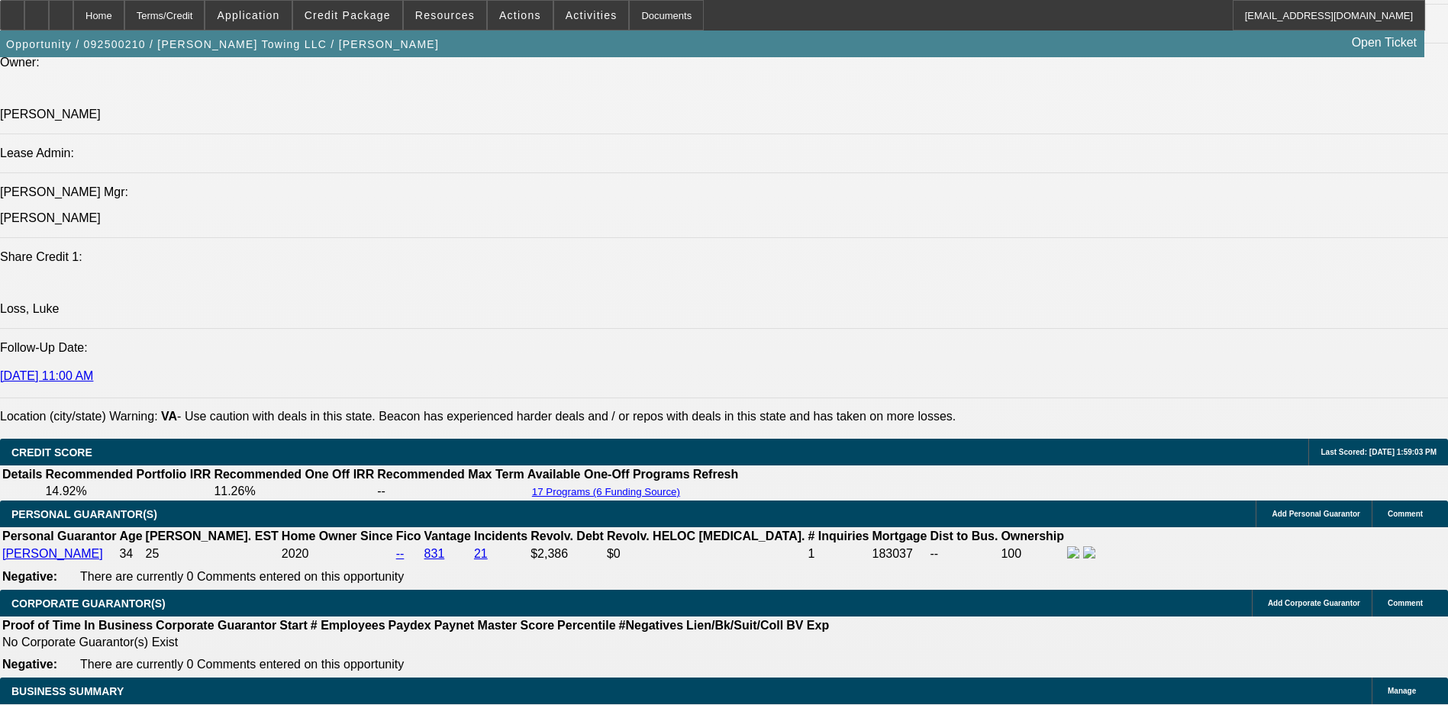
scroll to position [2137, 0]
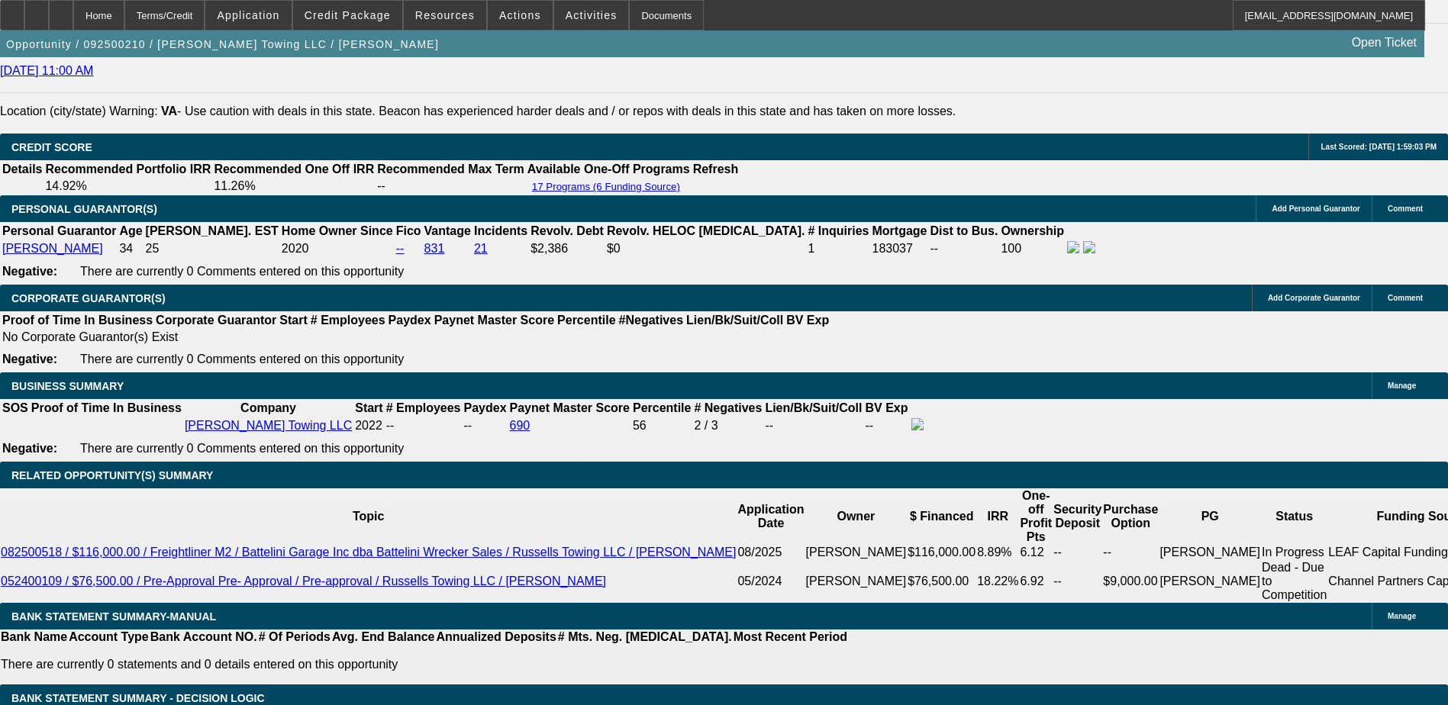
drag, startPoint x: 1272, startPoint y: 104, endPoint x: 1237, endPoint y: 104, distance: 34.4
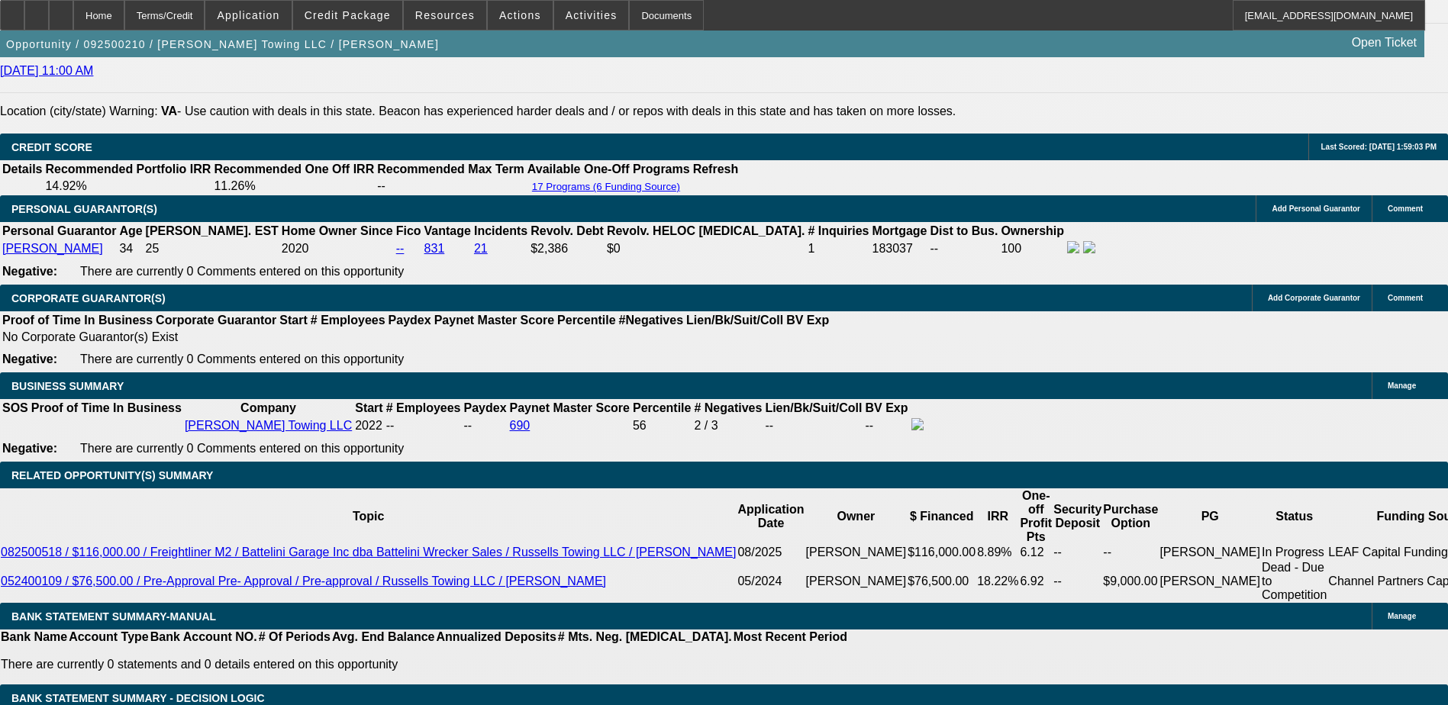
drag, startPoint x: 1067, startPoint y: 537, endPoint x: 980, endPoint y: 508, distance: 91.5
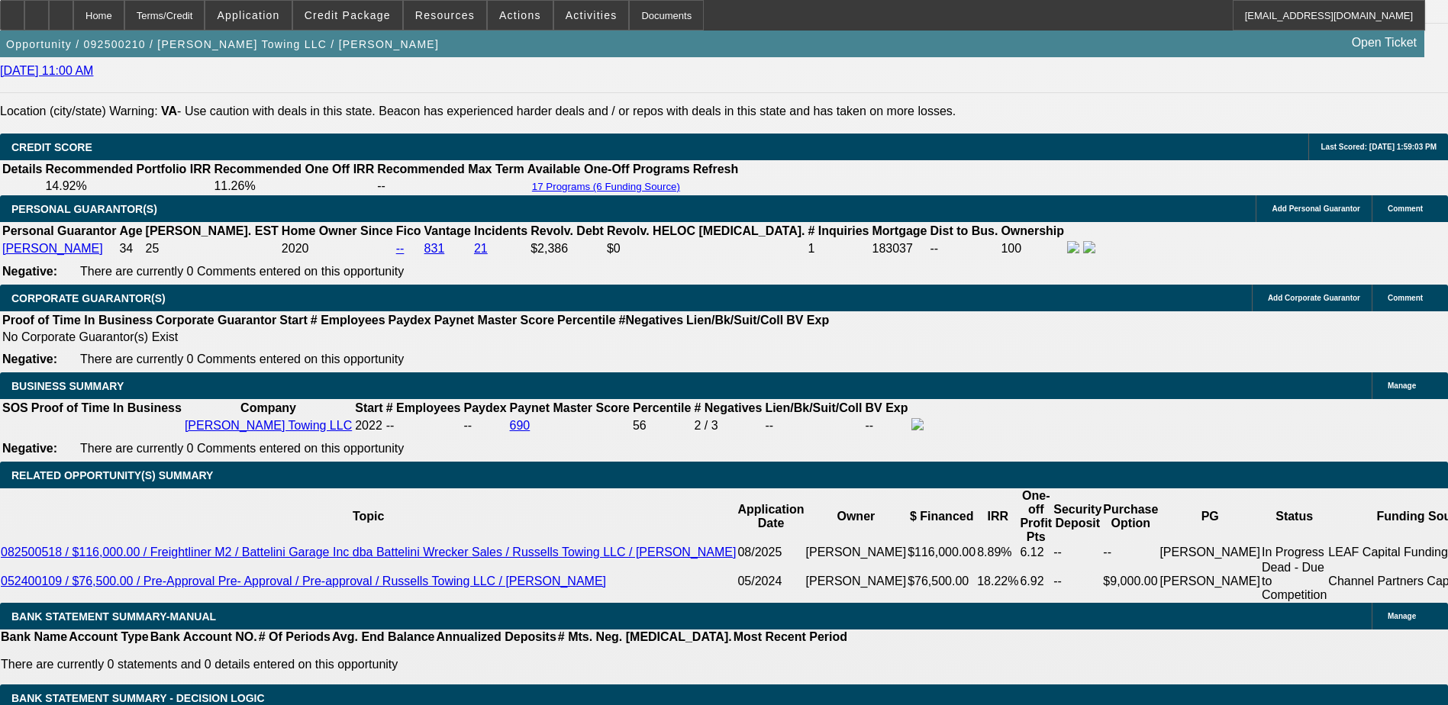
drag, startPoint x: 1080, startPoint y: 203, endPoint x: 1082, endPoint y: 175, distance: 28.3
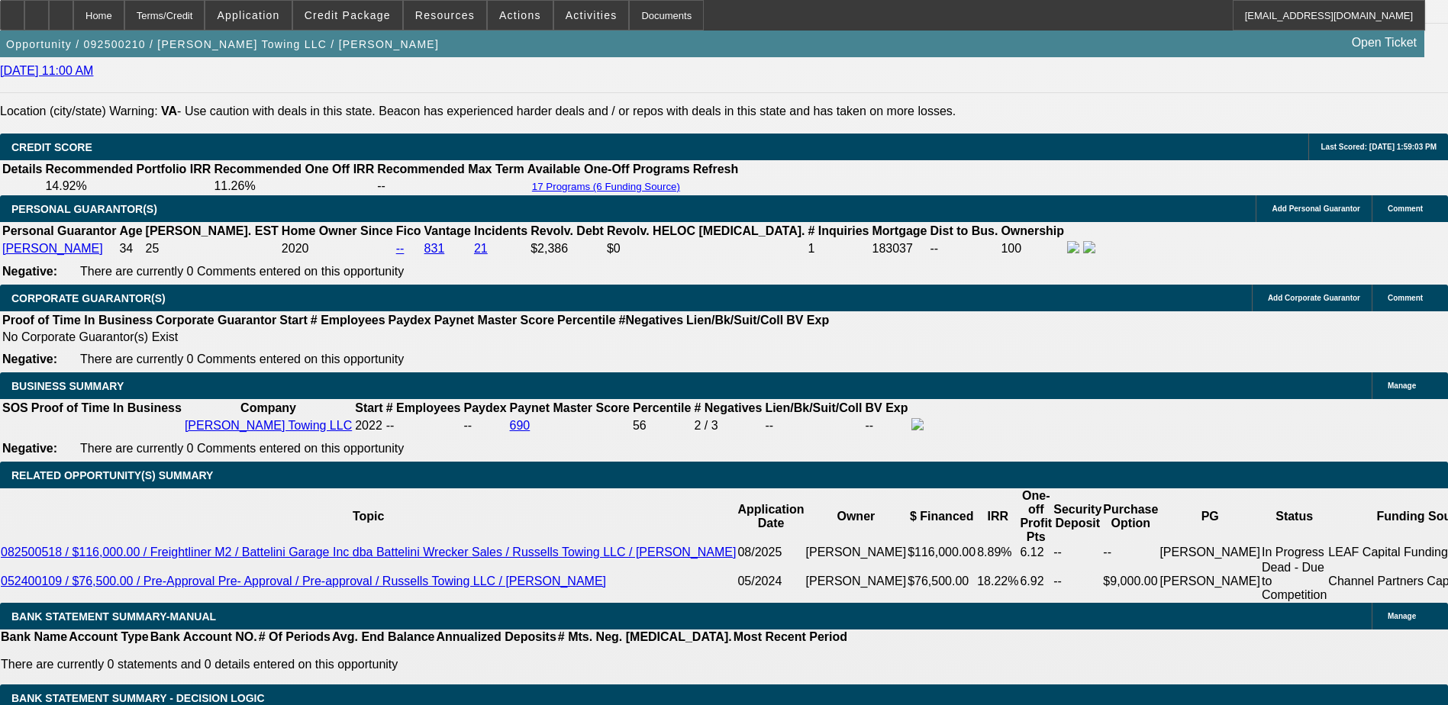
drag, startPoint x: 1089, startPoint y: 171, endPoint x: 1088, endPoint y: 155, distance: 16.1
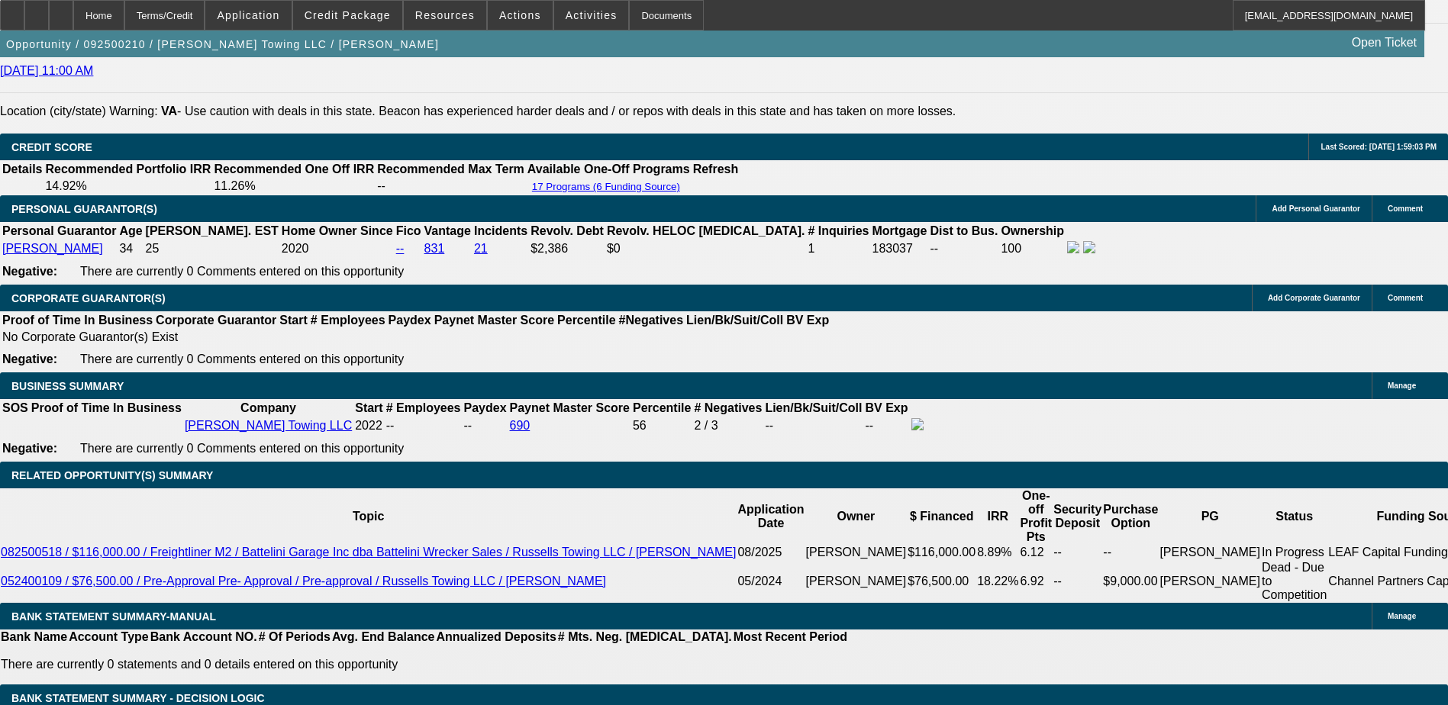
drag, startPoint x: 1069, startPoint y: 203, endPoint x: 1069, endPoint y: 174, distance: 29.0
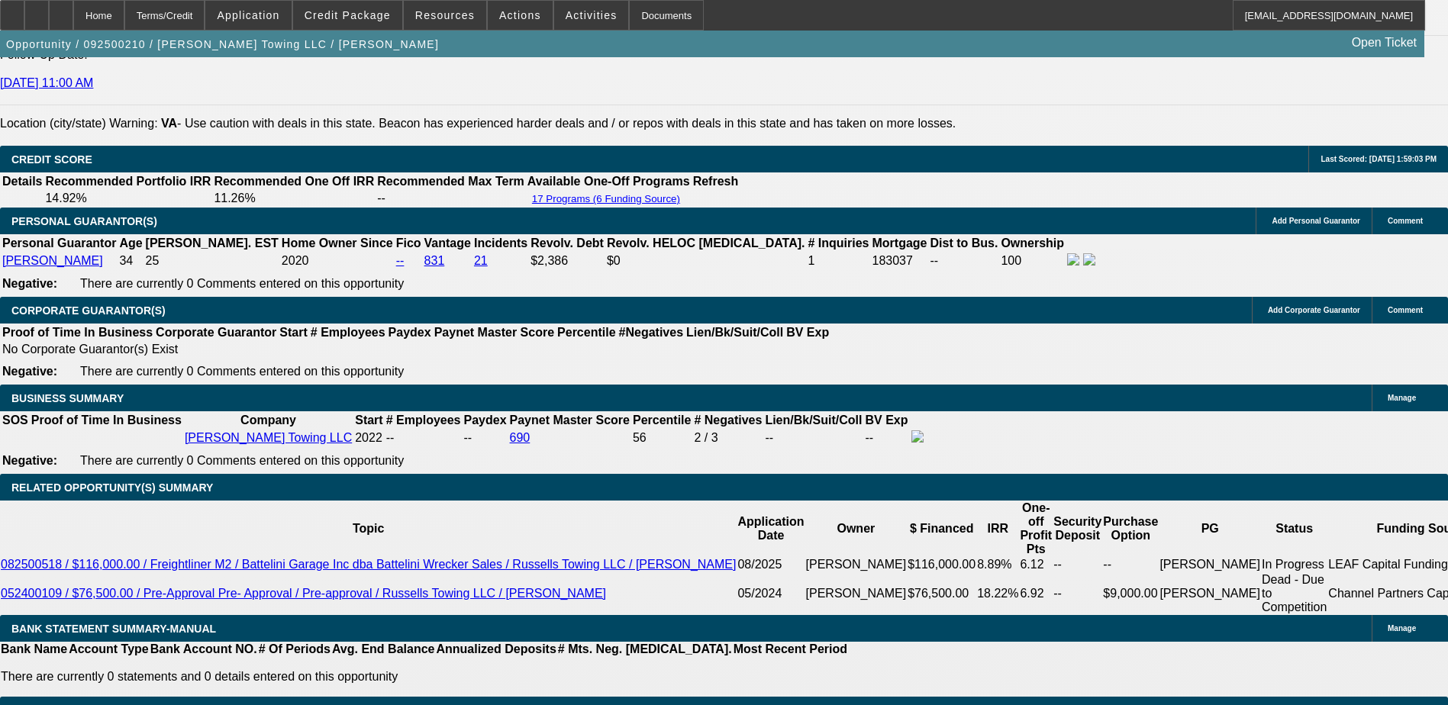
scroll to position [1985, 0]
